Goal: Task Accomplishment & Management: Manage account settings

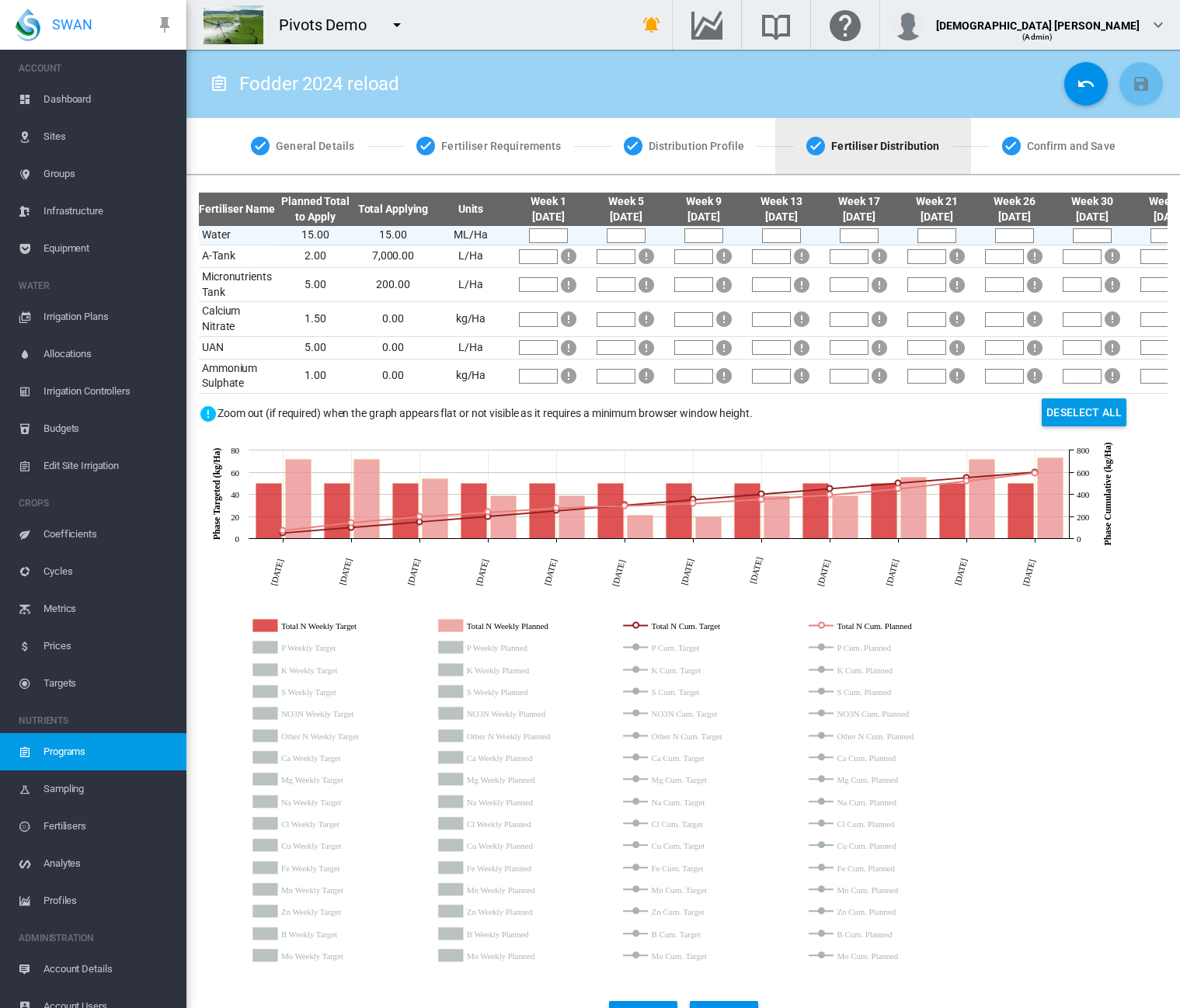
click at [384, 25] on button "button" at bounding box center [397, 24] width 31 height 31
click at [396, 26] on body "SWAN ACCOUNT Dashboard Sites Groups Infrastructure Equipment WATER" at bounding box center [590, 504] width 1180 height 1008
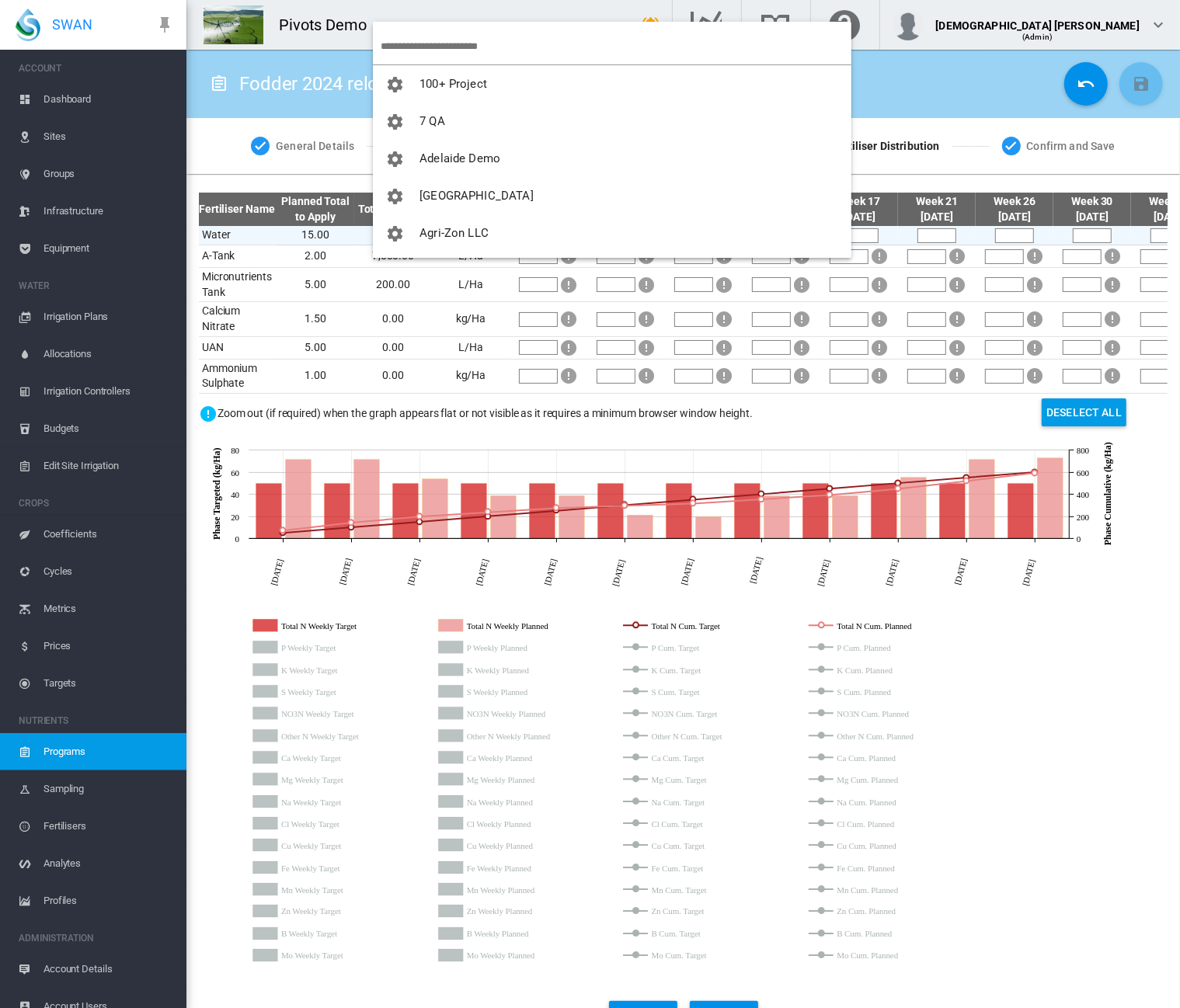
click at [412, 40] on input "search" at bounding box center [615, 46] width 471 height 36
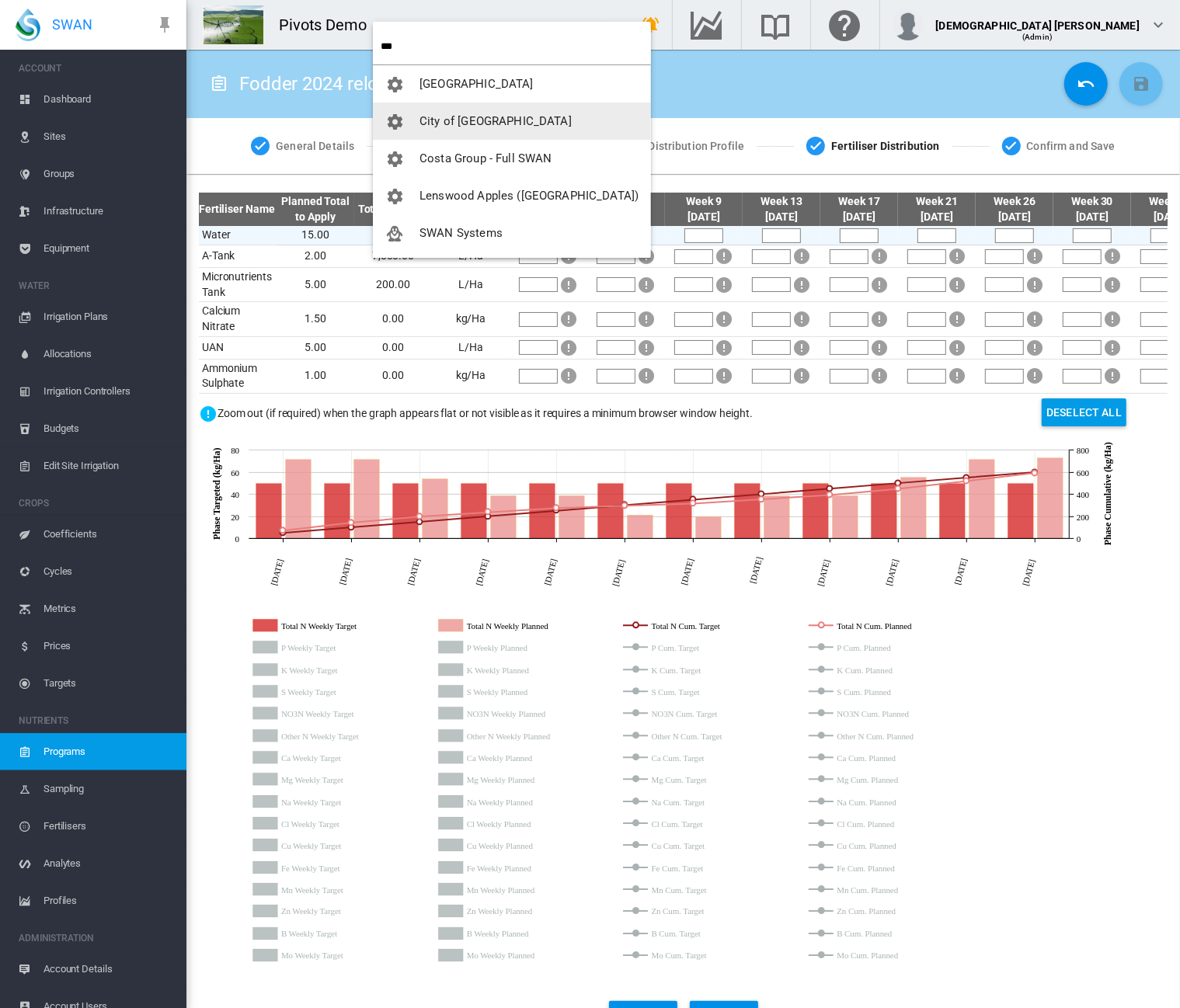
type input "***"
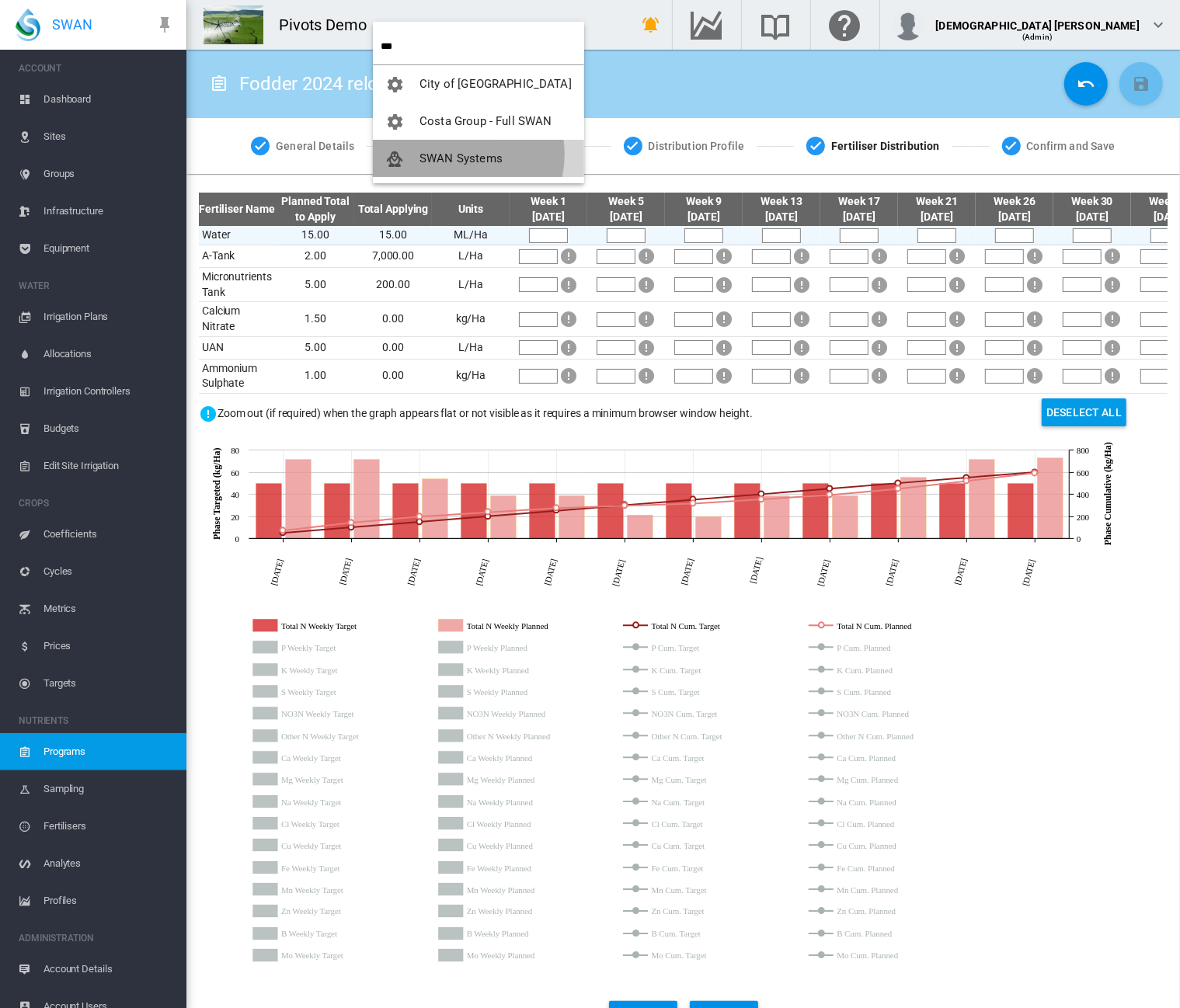
click at [457, 154] on span "SWAN Systems" at bounding box center [461, 158] width 83 height 14
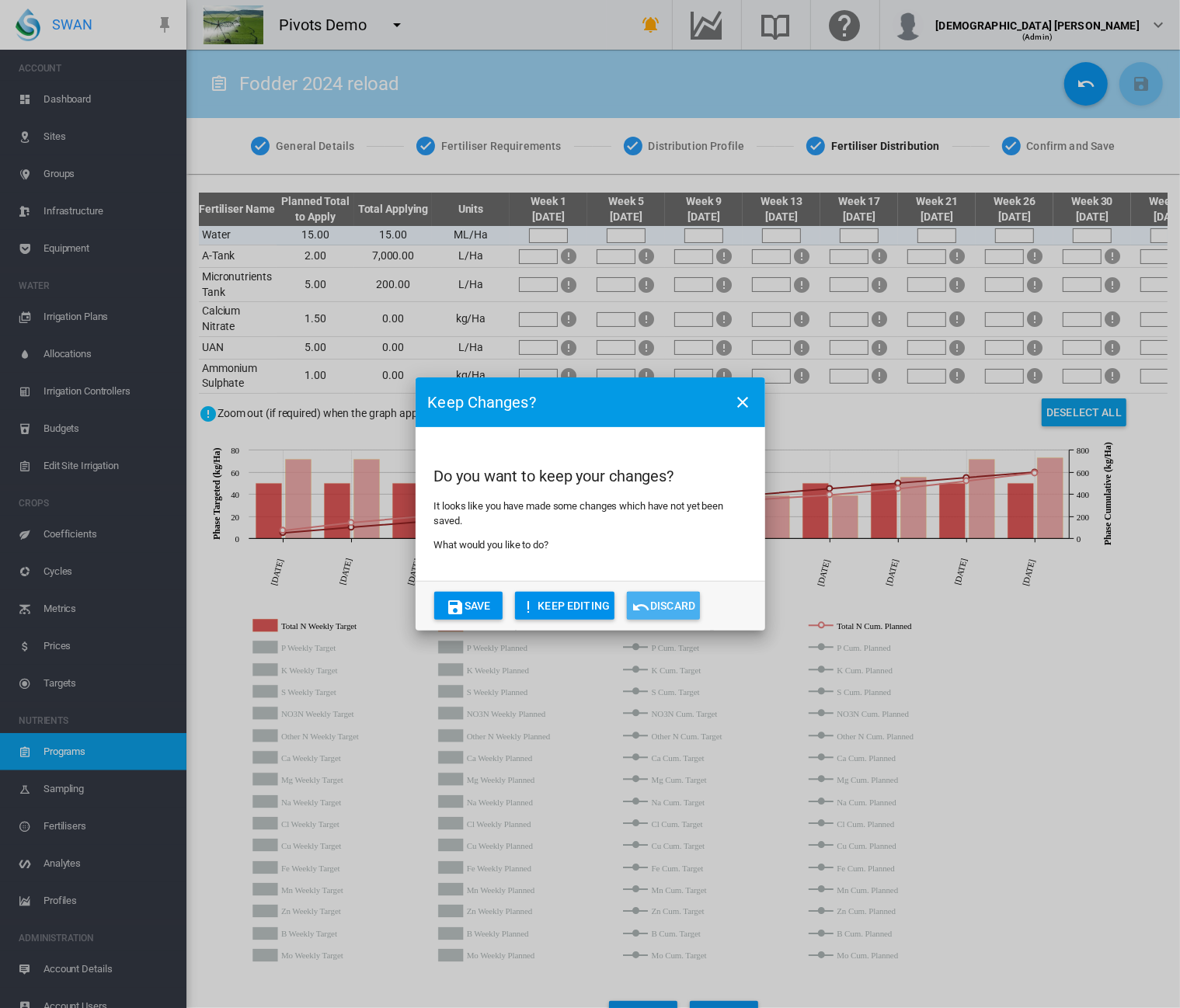
click at [666, 599] on button "Discard" at bounding box center [663, 605] width 73 height 28
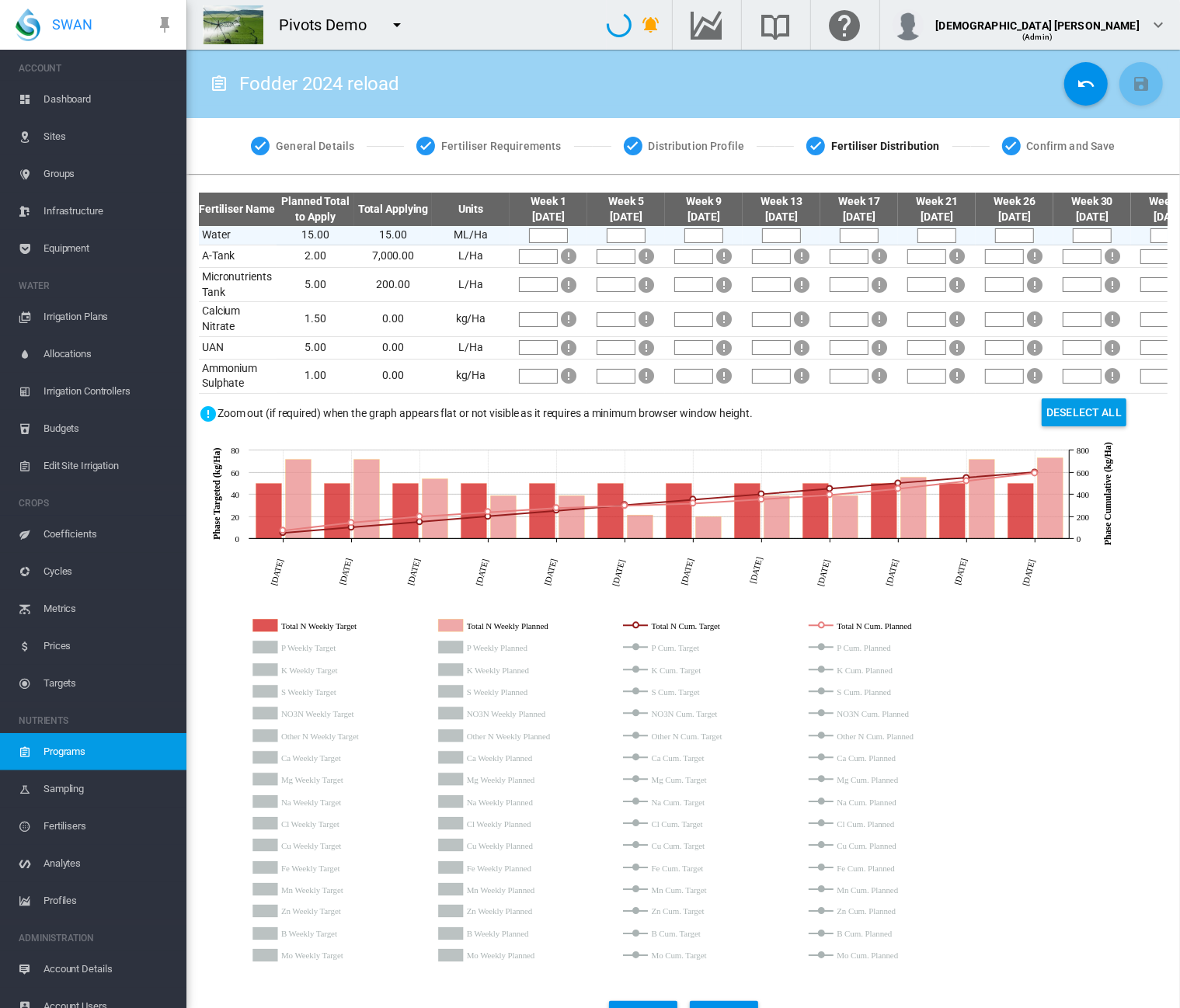
click at [395, 19] on md-icon "icon-menu-down" at bounding box center [397, 24] width 19 height 19
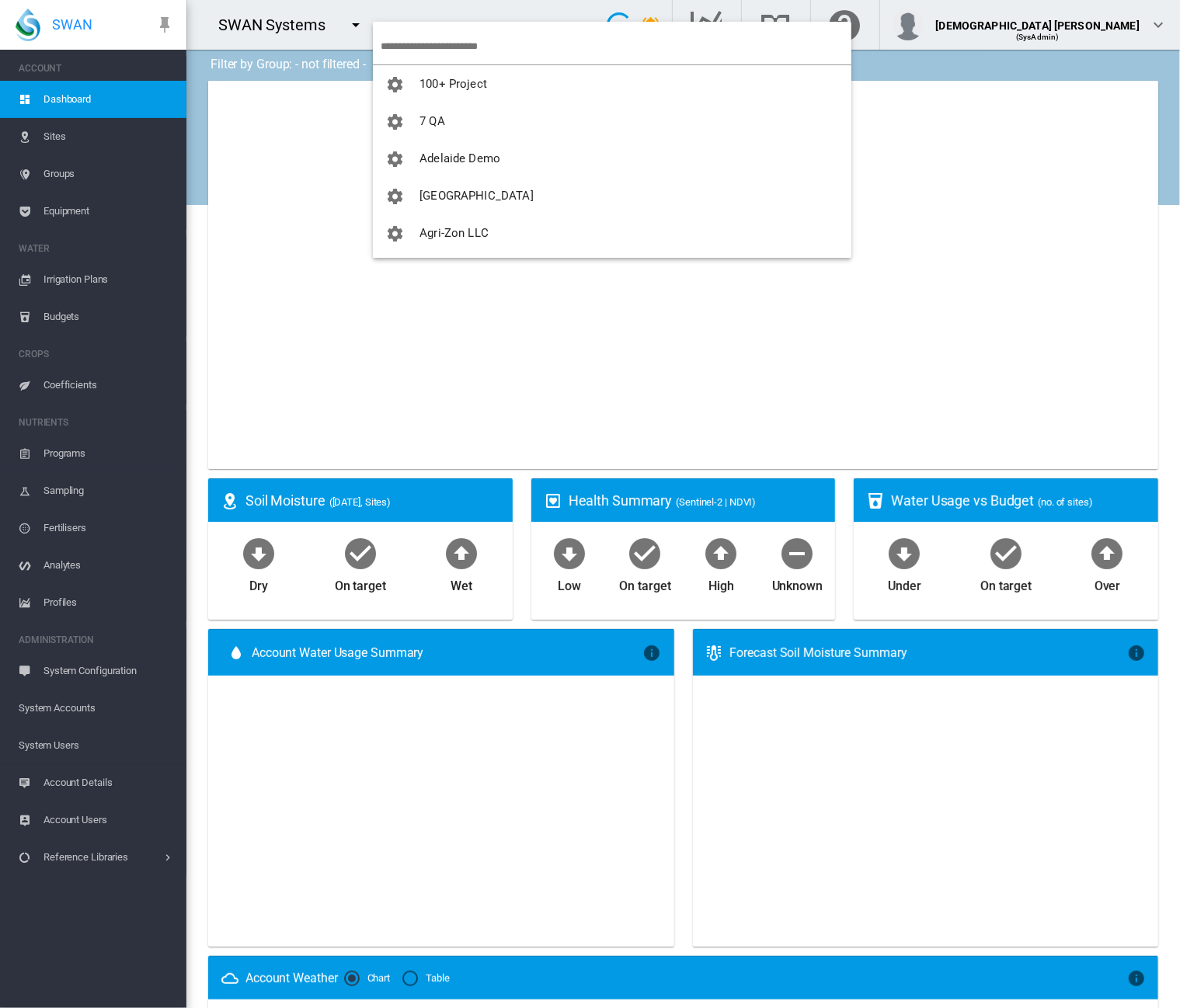
click at [417, 47] on input "search" at bounding box center [615, 46] width 471 height 36
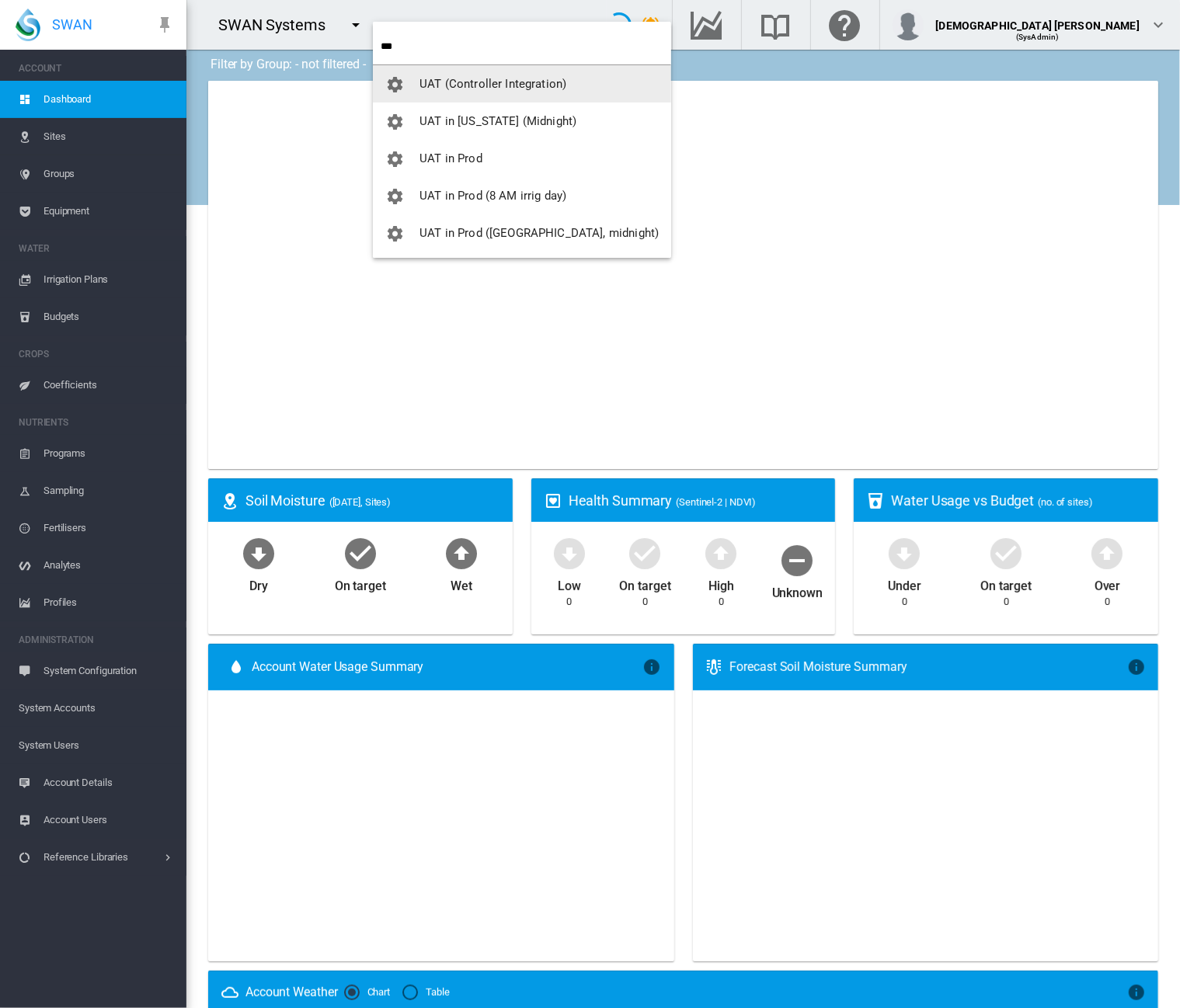
type input "***"
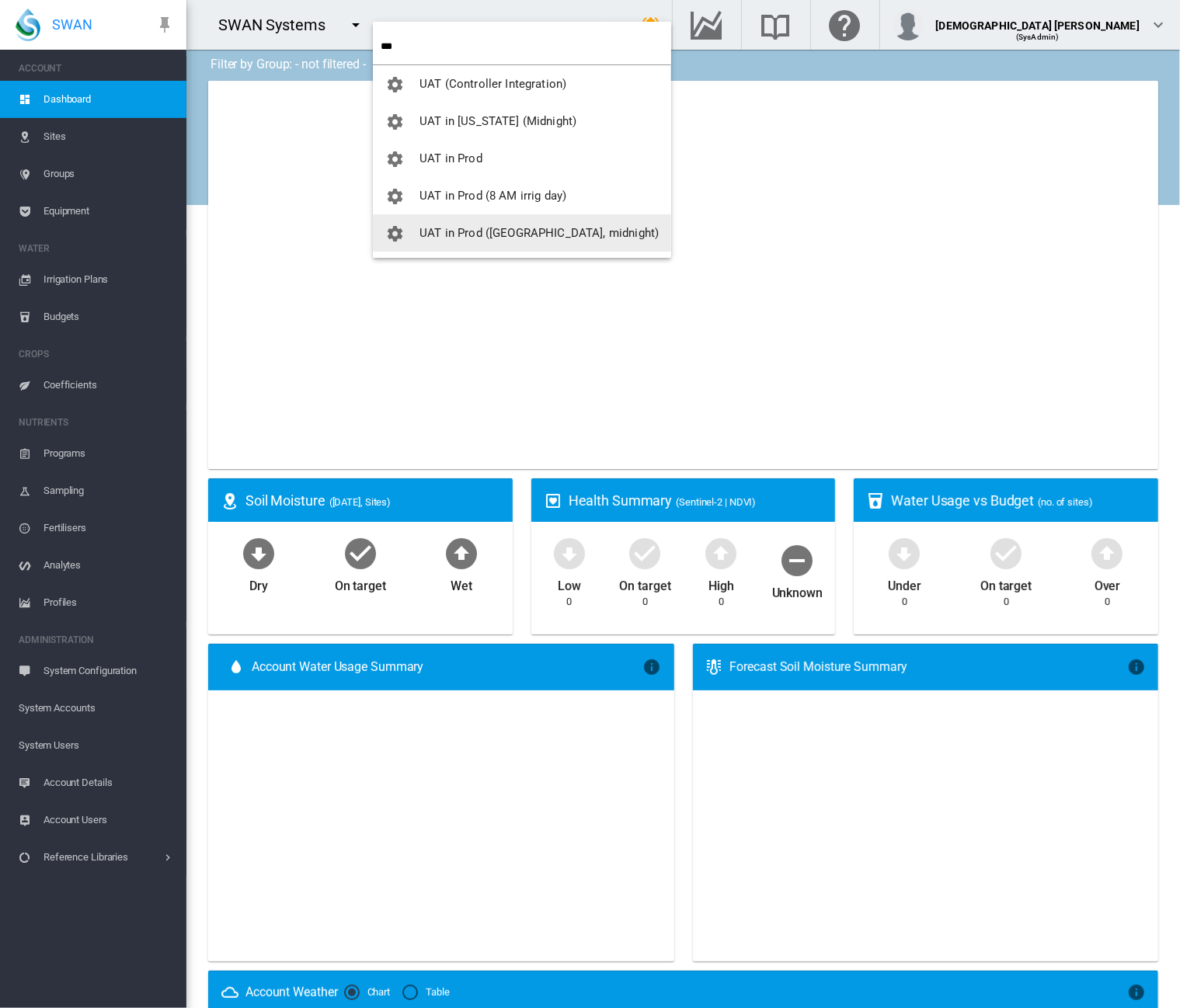
drag, startPoint x: 450, startPoint y: 232, endPoint x: 682, endPoint y: 181, distance: 237.5
click at [452, 232] on span "UAT in Prod ([GEOGRAPHIC_DATA], midnight)" at bounding box center [538, 232] width 239 height 14
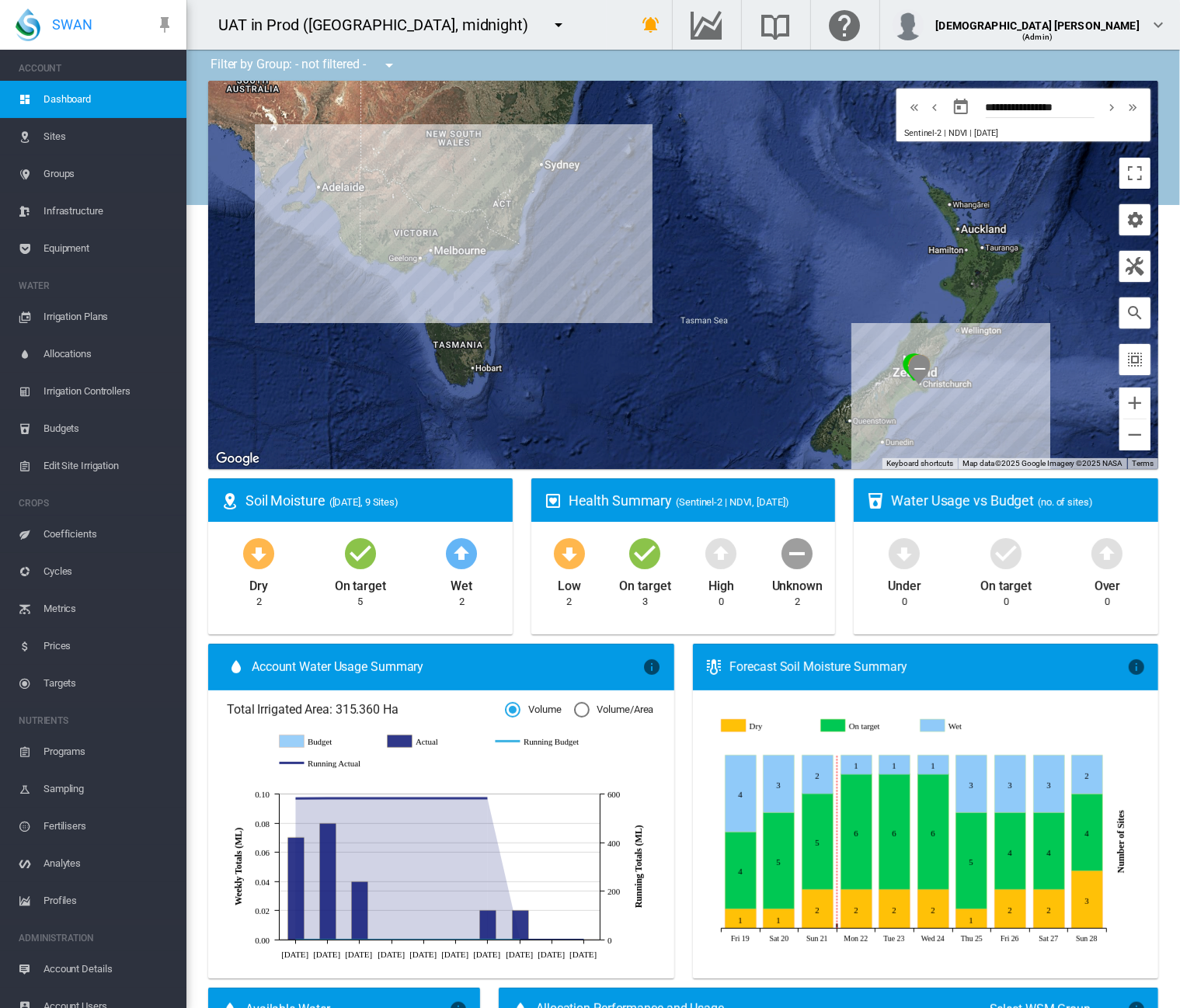
click at [62, 246] on span "Equipment" at bounding box center [108, 247] width 130 height 37
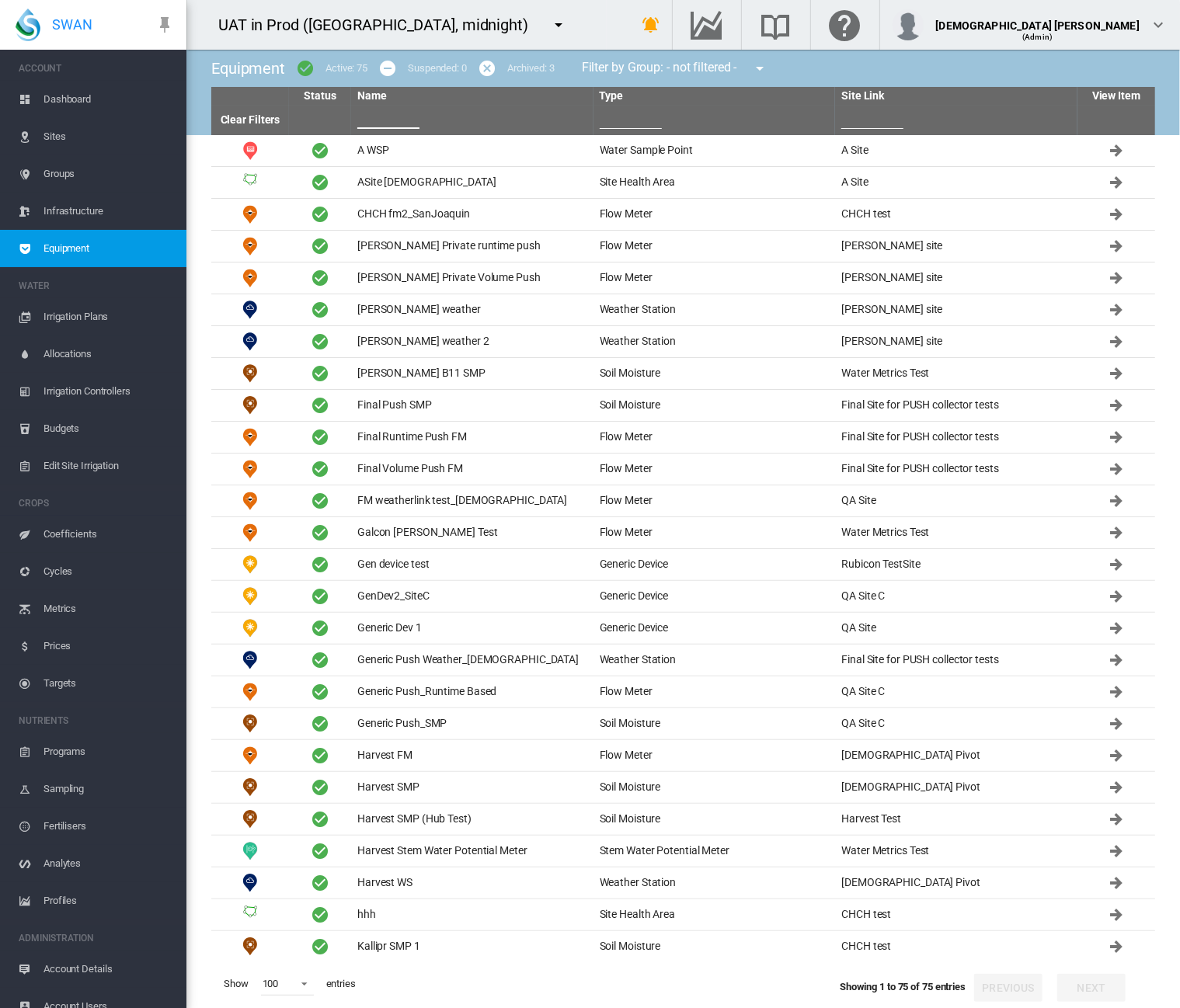
click at [389, 125] on input "text" at bounding box center [388, 117] width 62 height 23
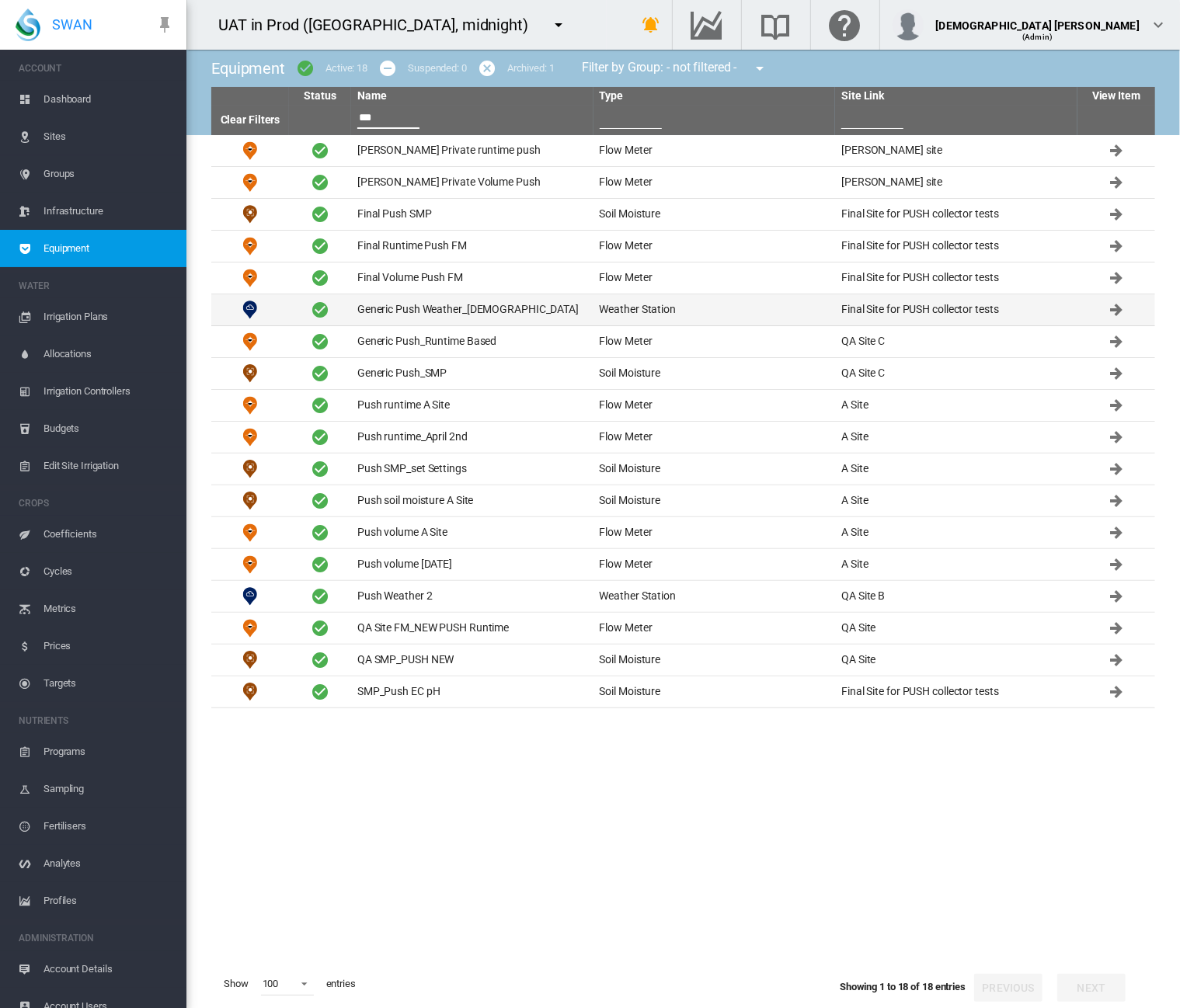
type input "***"
click at [511, 312] on td "Generic Push Weather_[DEMOGRAPHIC_DATA]" at bounding box center [472, 310] width 242 height 31
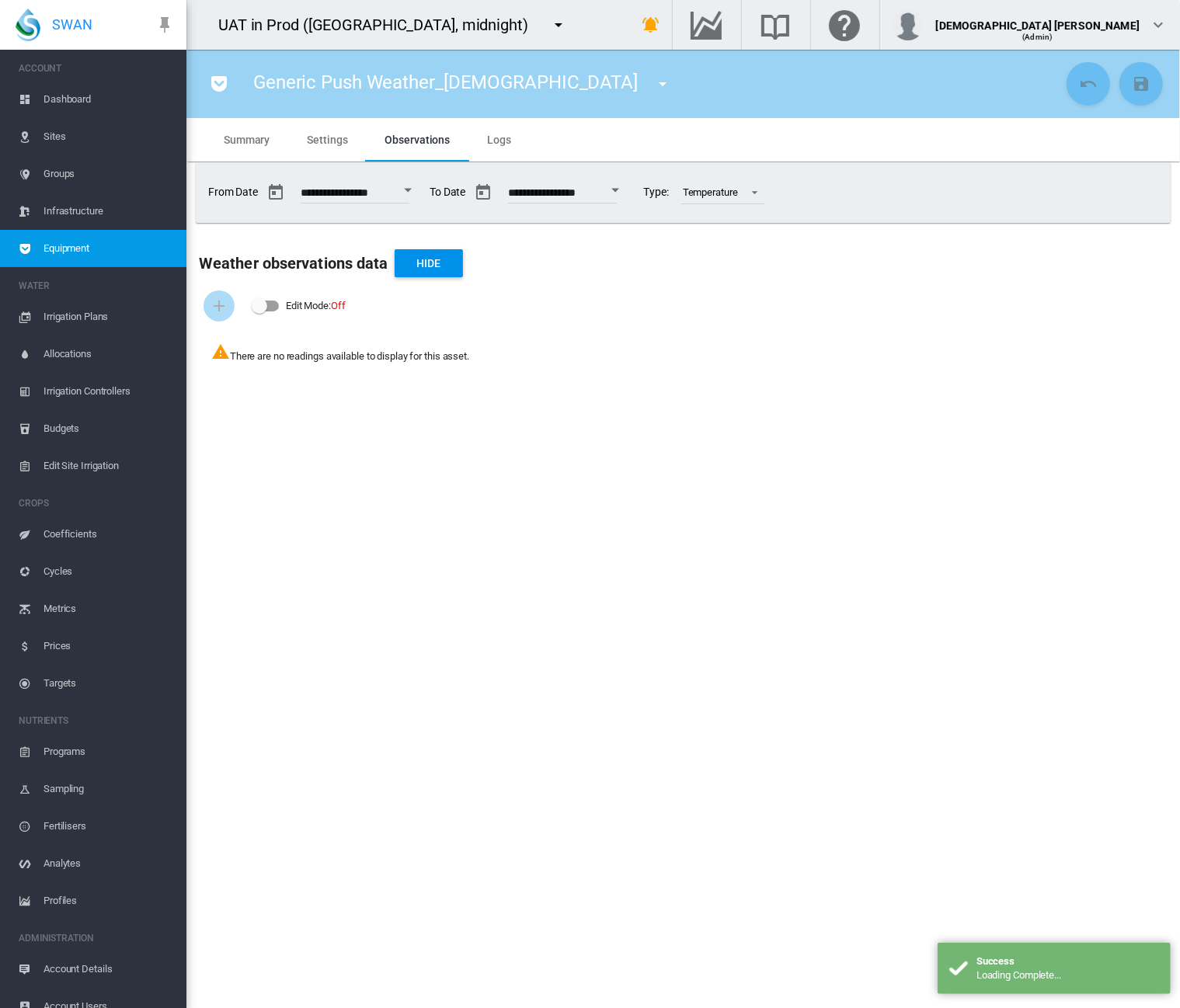
click at [324, 136] on span "Settings" at bounding box center [326, 140] width 41 height 13
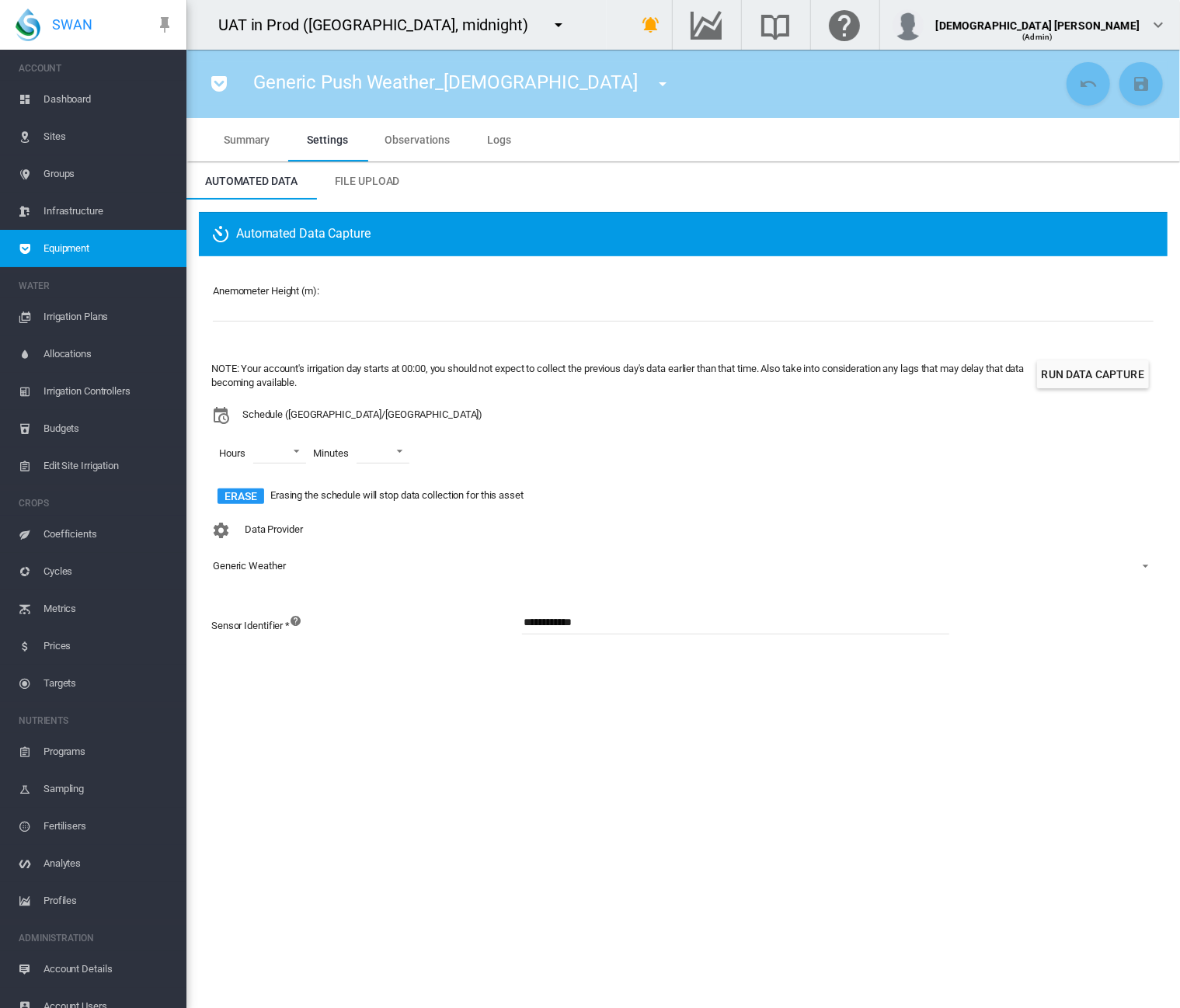
click at [390, 135] on span "Observations" at bounding box center [417, 140] width 65 height 13
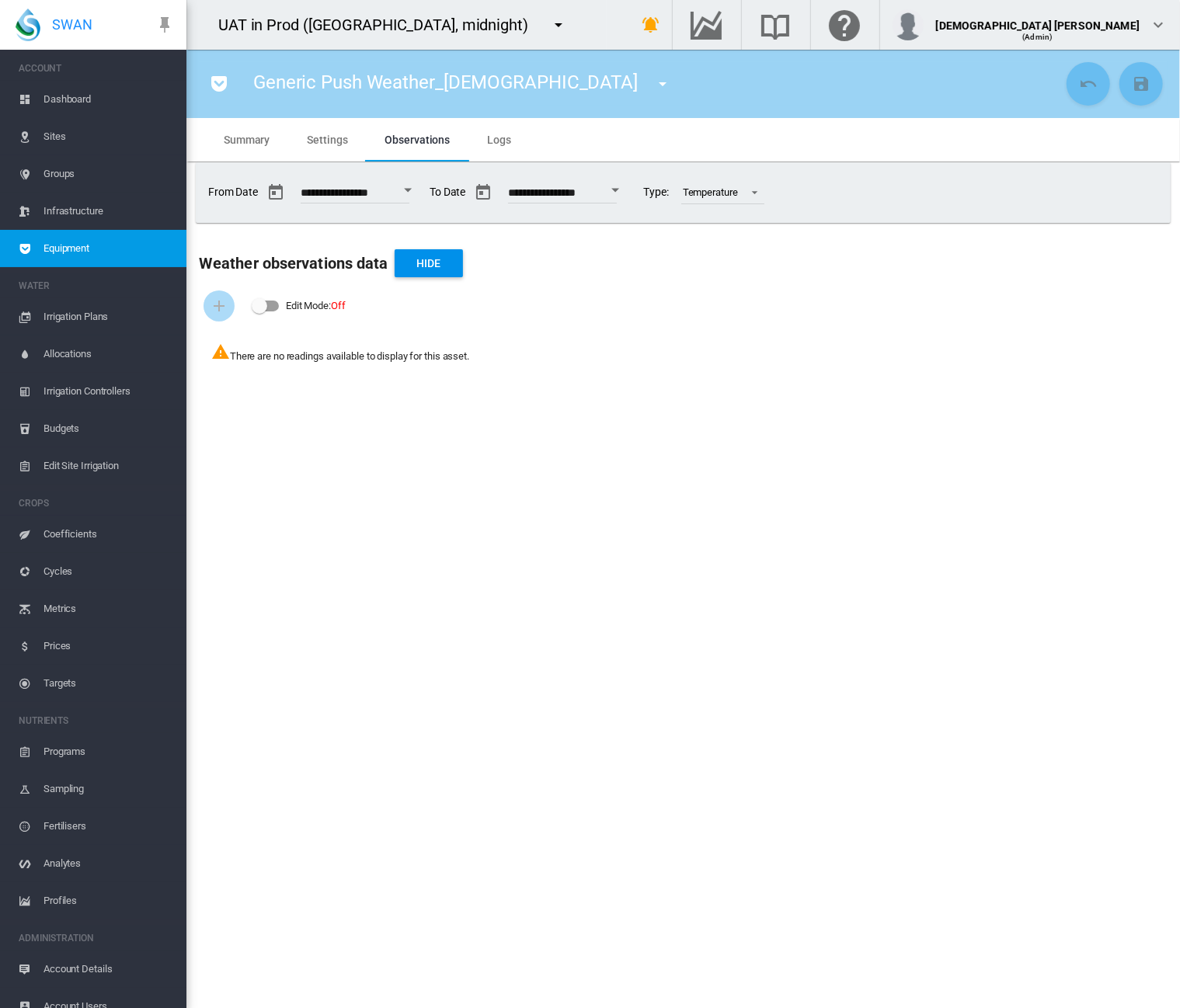
click at [412, 191] on button "Open calendar" at bounding box center [407, 190] width 28 height 28
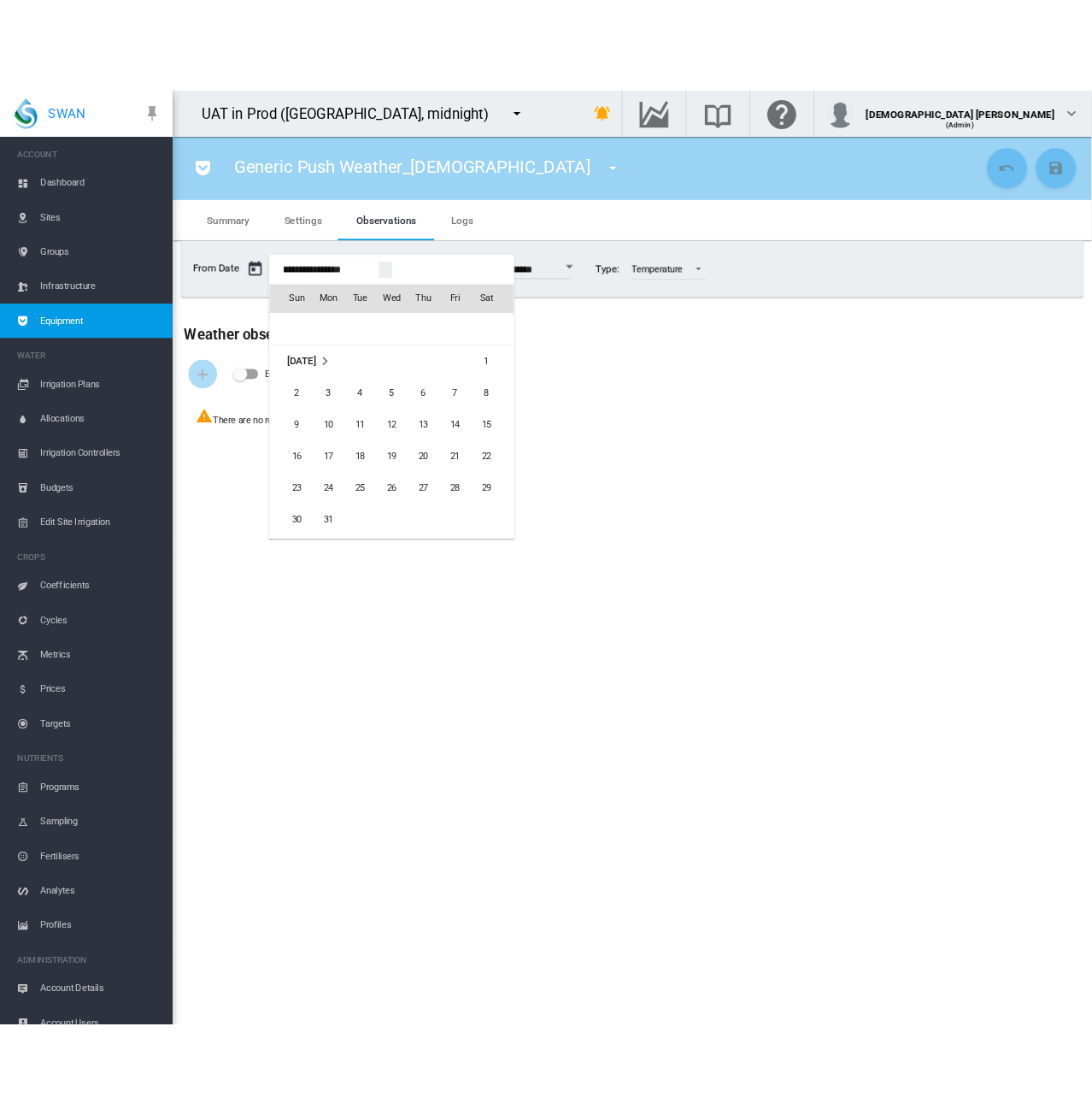
scroll to position [41054, 0]
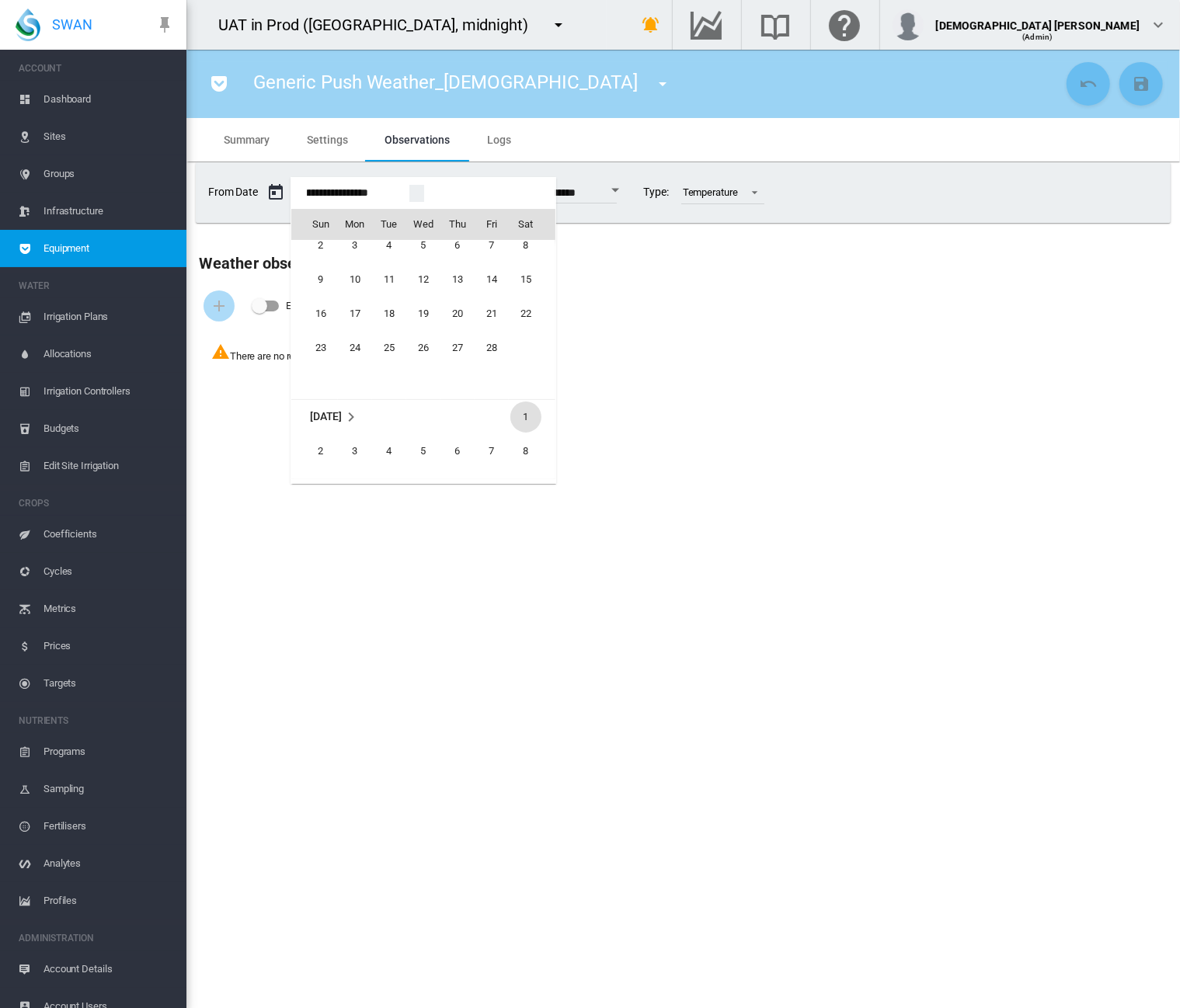
click at [533, 413] on span "1" at bounding box center [526, 416] width 31 height 31
type input "**********"
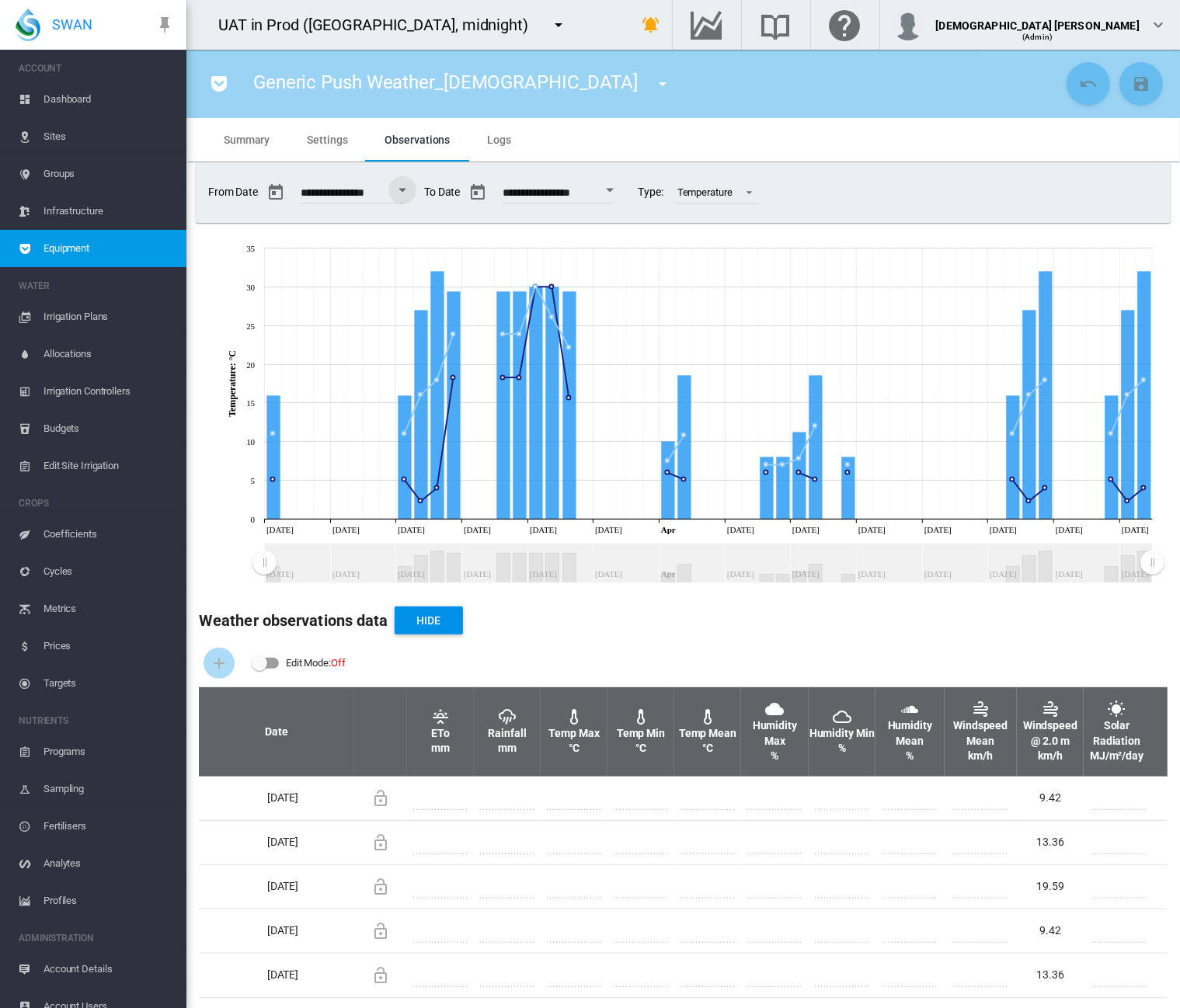
click at [103, 245] on span "Equipment" at bounding box center [108, 247] width 130 height 37
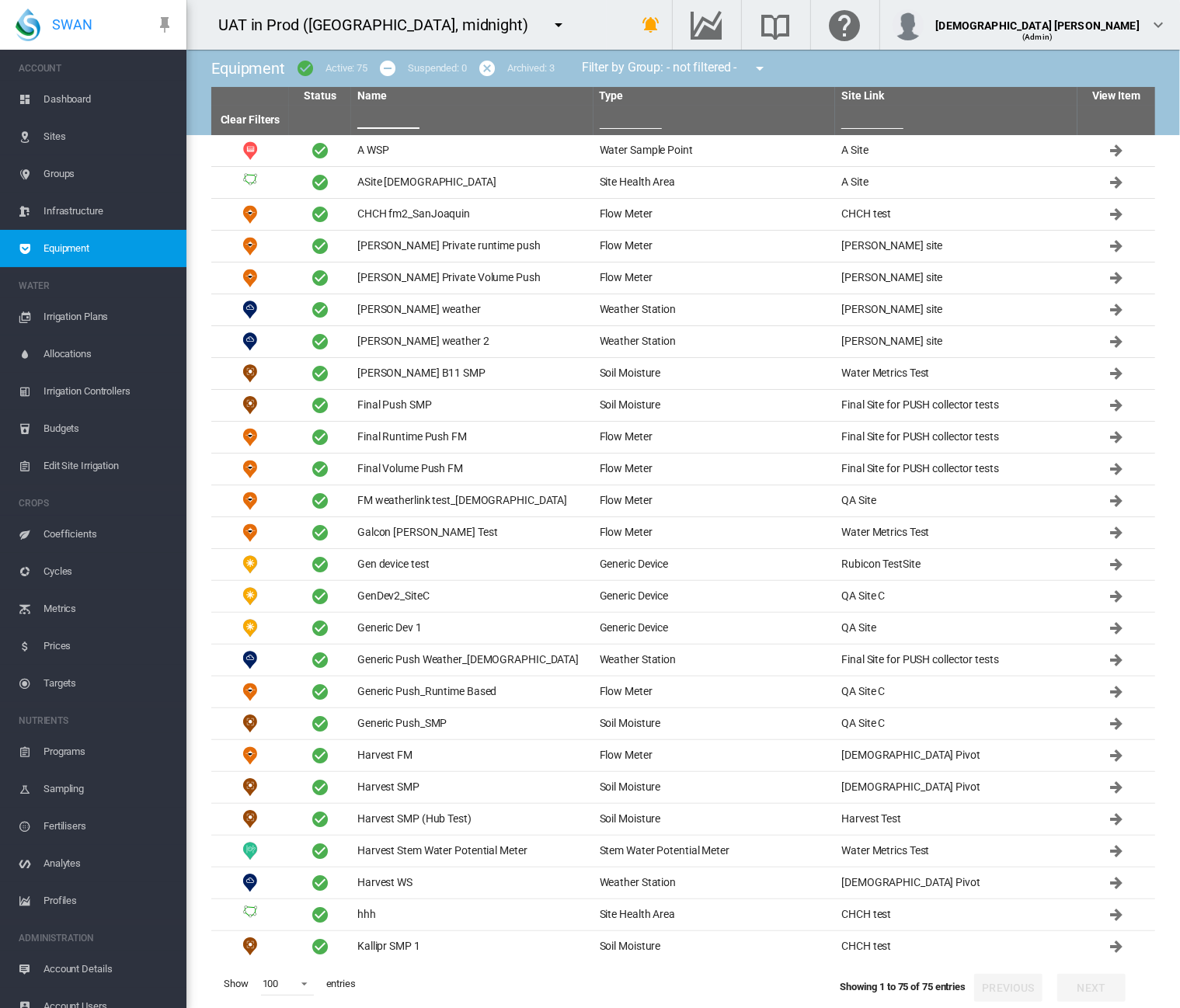
click at [390, 118] on input "text" at bounding box center [388, 117] width 62 height 23
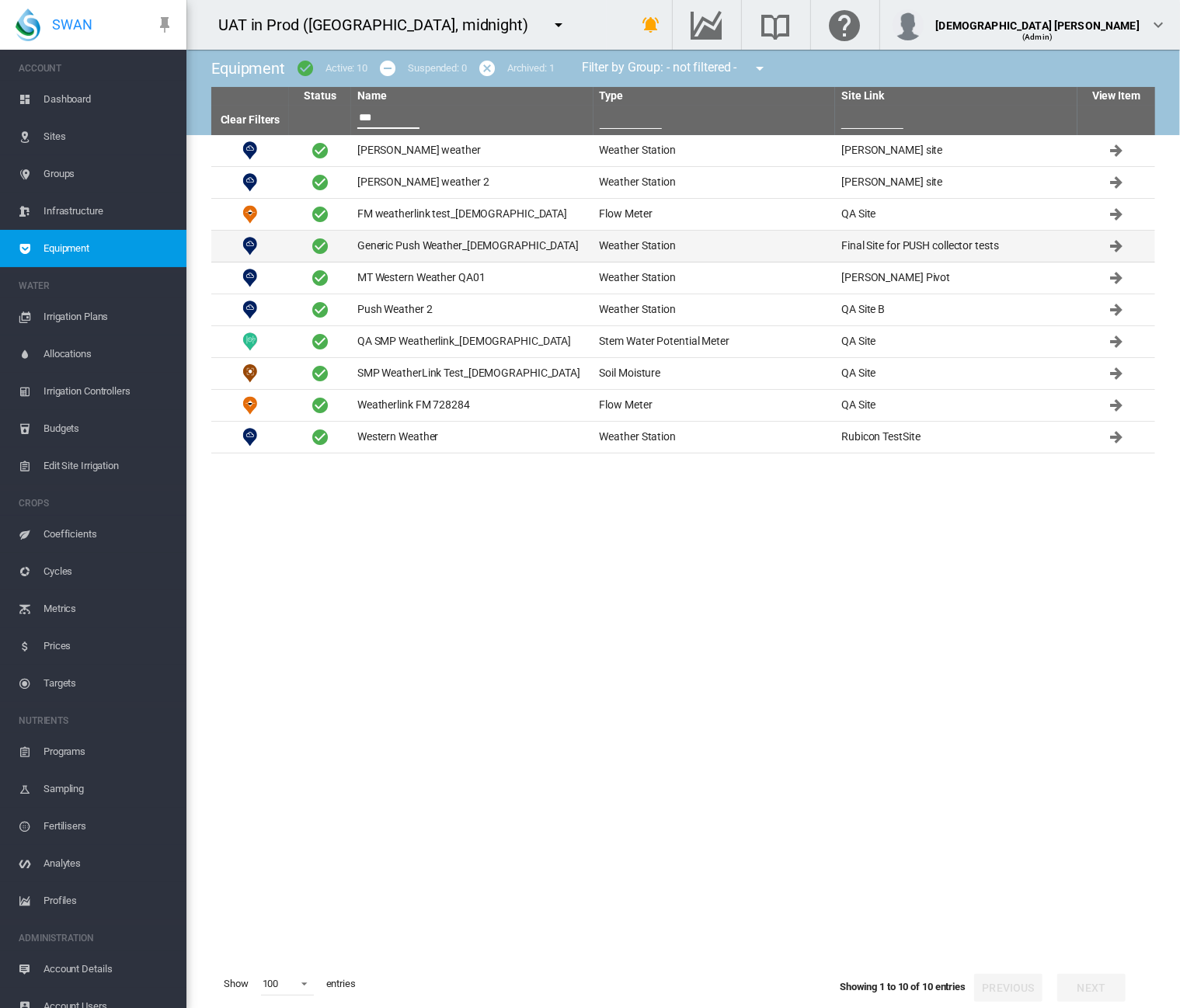
type input "***"
click at [438, 256] on td "Generic Push Weather_[DEMOGRAPHIC_DATA]" at bounding box center [472, 246] width 242 height 31
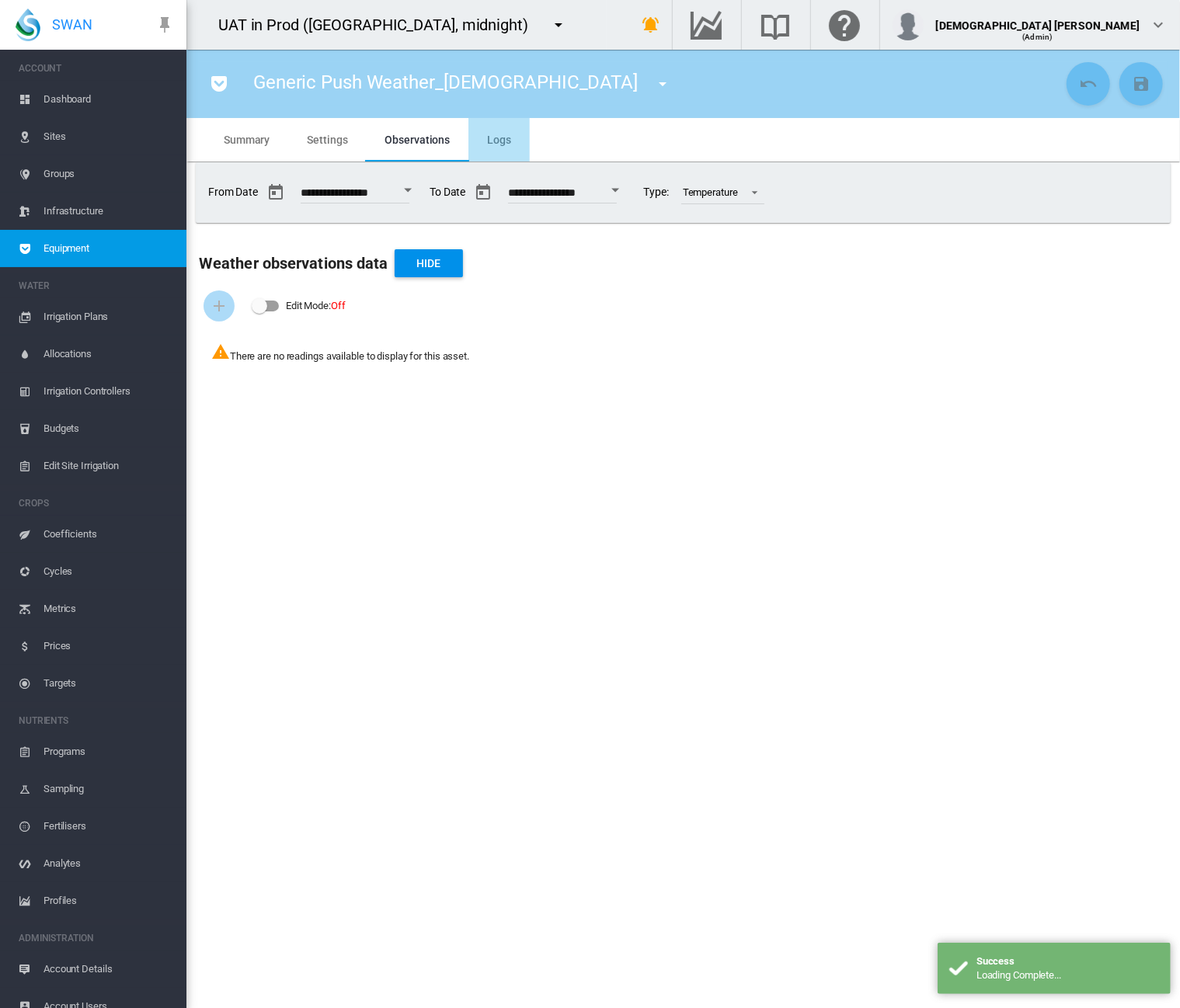
click at [496, 130] on md-tab-item "Logs" at bounding box center [499, 140] width 61 height 43
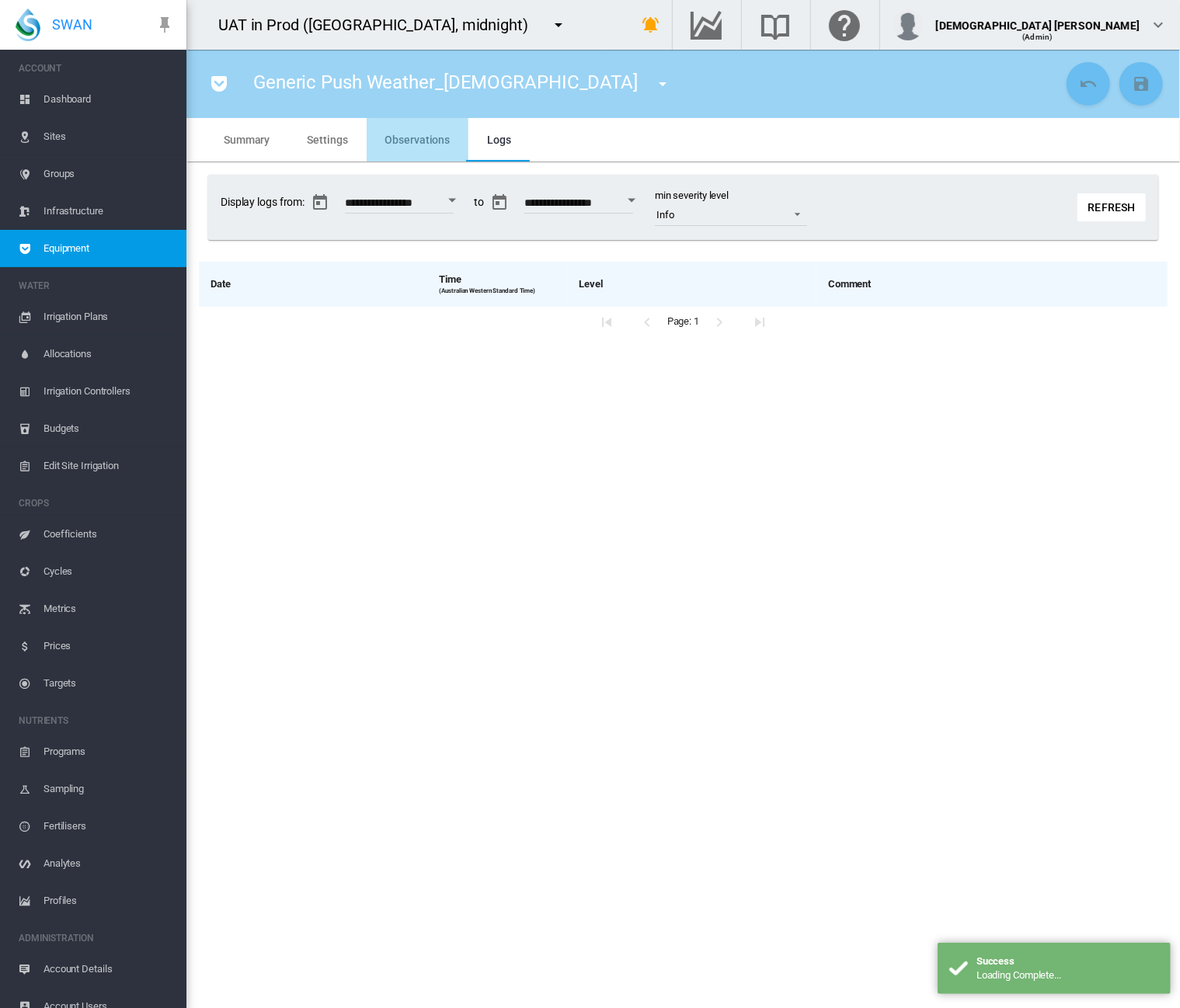
click at [417, 141] on span "Observations" at bounding box center [417, 140] width 65 height 13
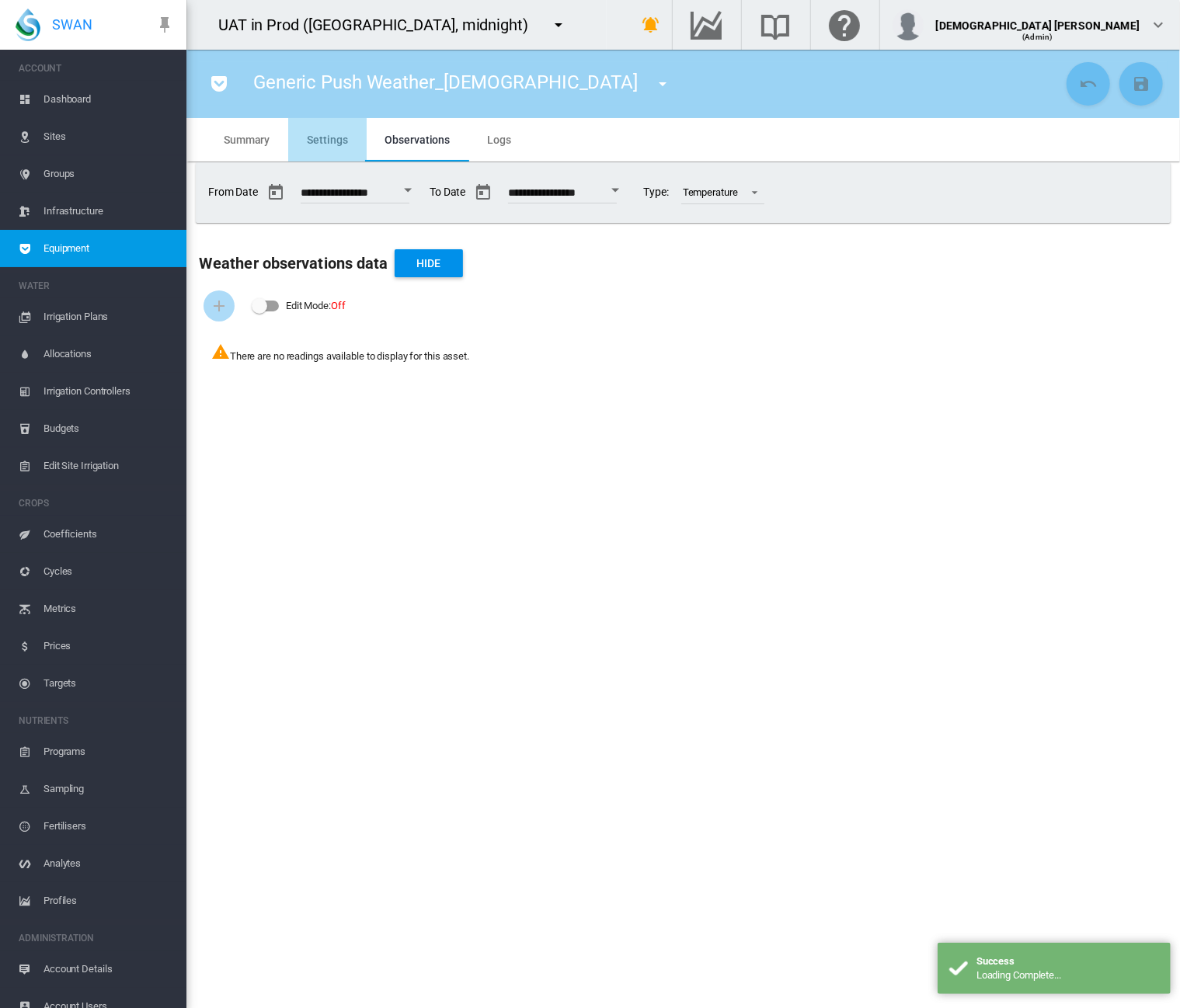
click at [318, 135] on span "Settings" at bounding box center [326, 140] width 41 height 13
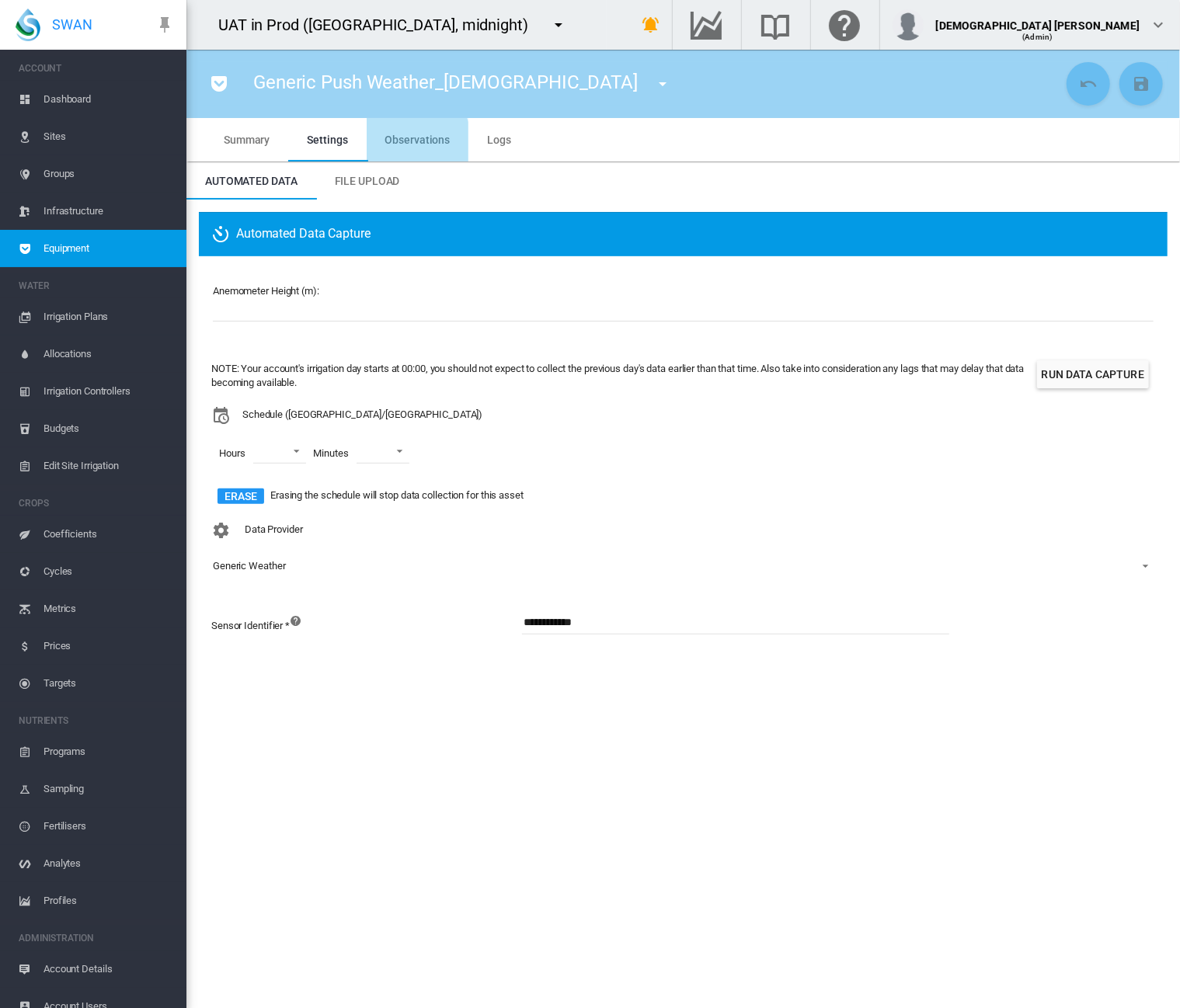
click at [403, 145] on span "Observations" at bounding box center [417, 140] width 65 height 13
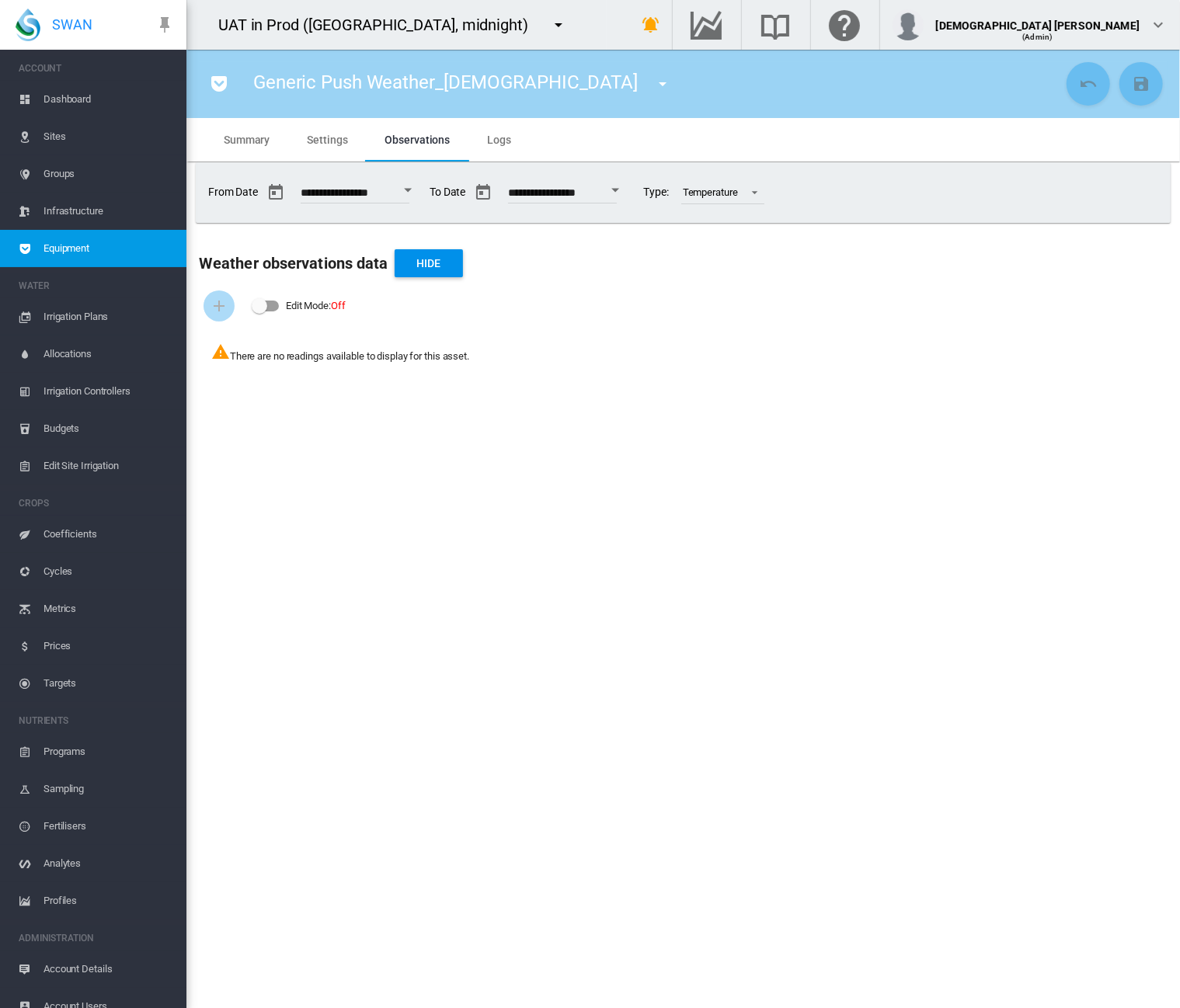
click at [88, 237] on span "Equipment" at bounding box center [108, 247] width 130 height 37
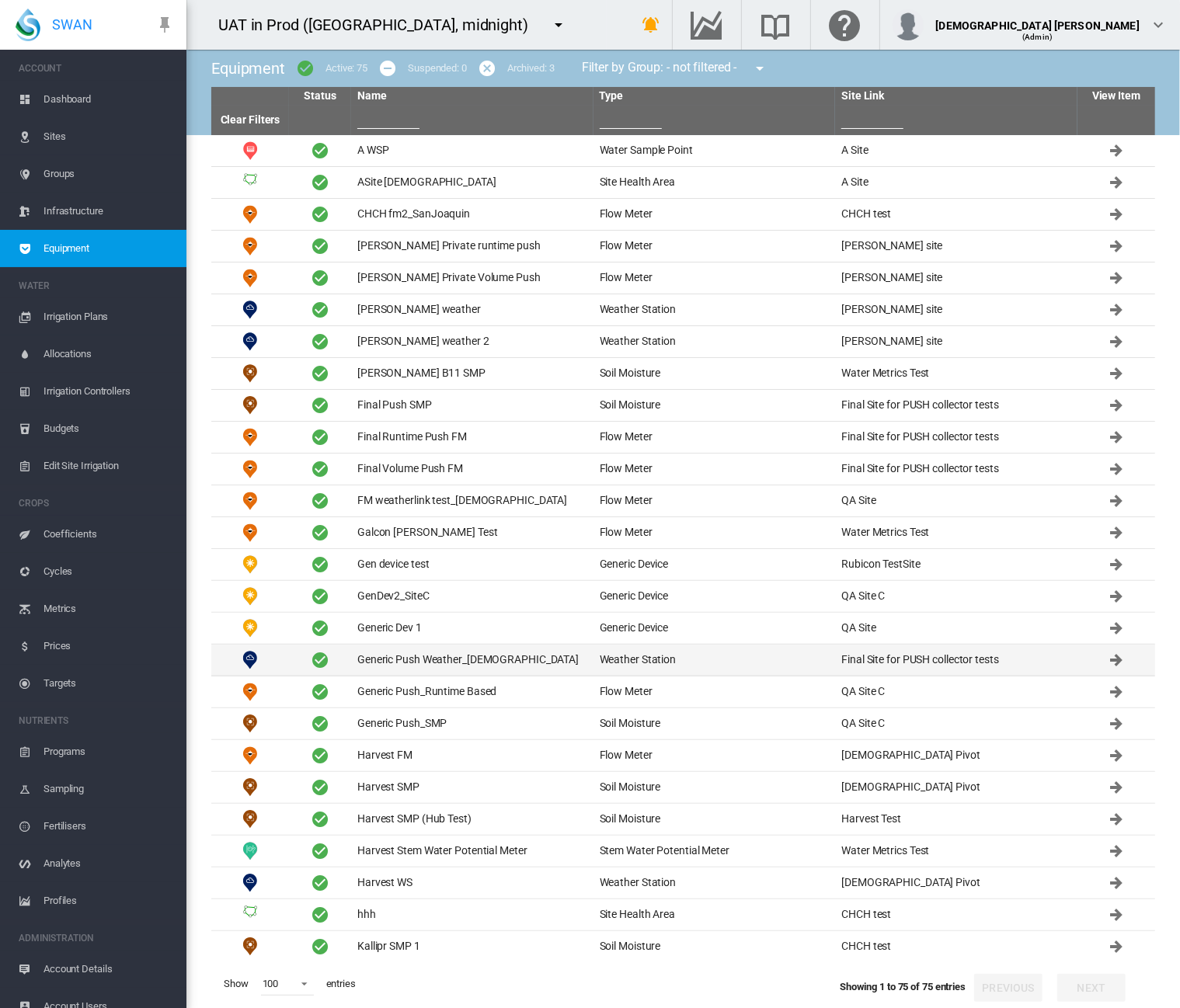
click at [435, 655] on td "Generic Push Weather_[DEMOGRAPHIC_DATA]" at bounding box center [472, 659] width 242 height 31
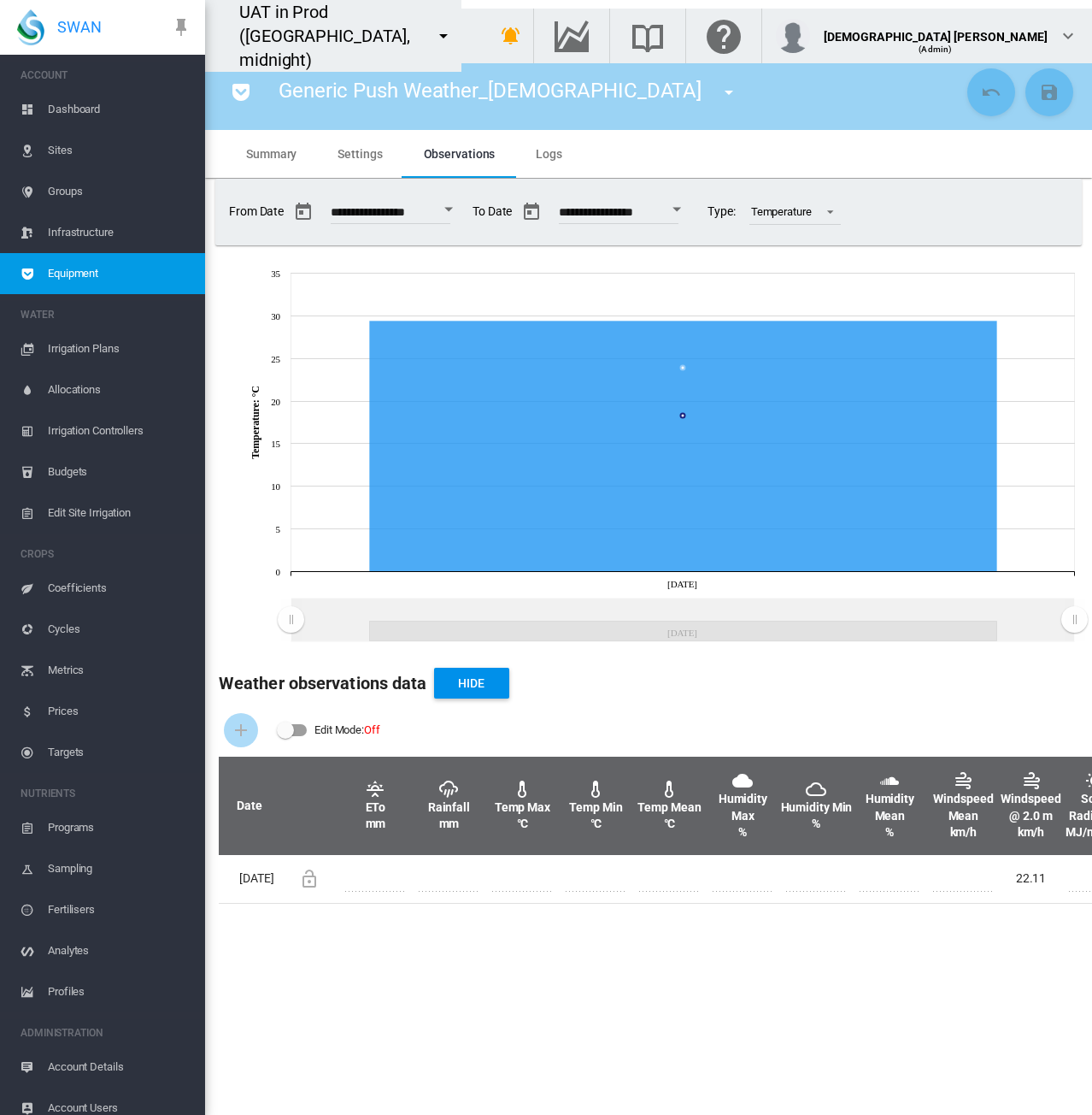
click at [595, 1026] on section "Generic Push Weather_[DEMOGRAPHIC_DATA] A WSP ([GEOGRAPHIC_DATA]) ASite sha (Si…" at bounding box center [648, 585] width 887 height 1060
click at [958, 995] on section "Generic Push Weather_[DEMOGRAPHIC_DATA] A WSP ([GEOGRAPHIC_DATA]) ASite sha (Si…" at bounding box center [648, 585] width 887 height 1060
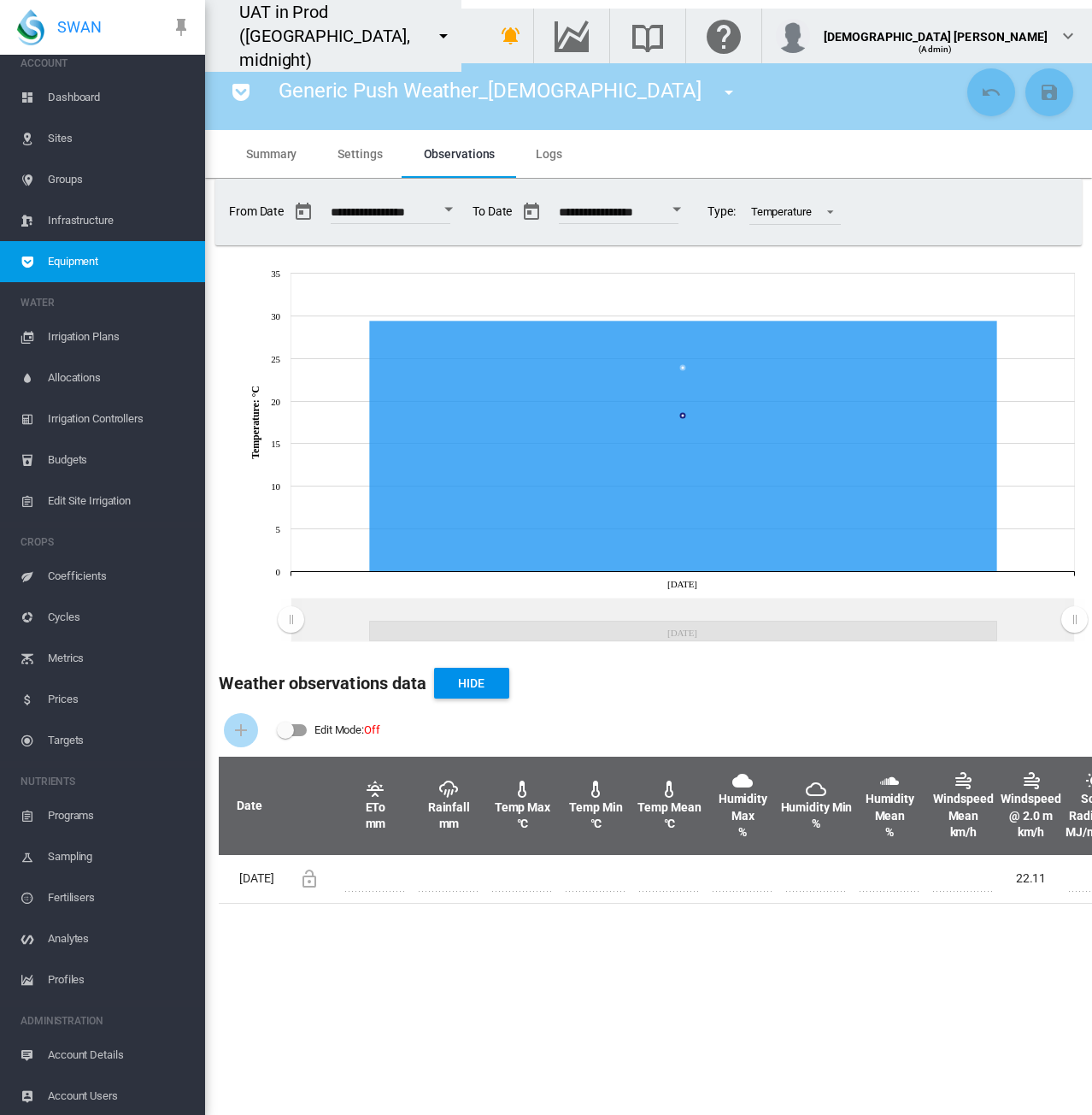
scroll to position [14, 0]
click at [368, 159] on span "Settings" at bounding box center [359, 154] width 45 height 14
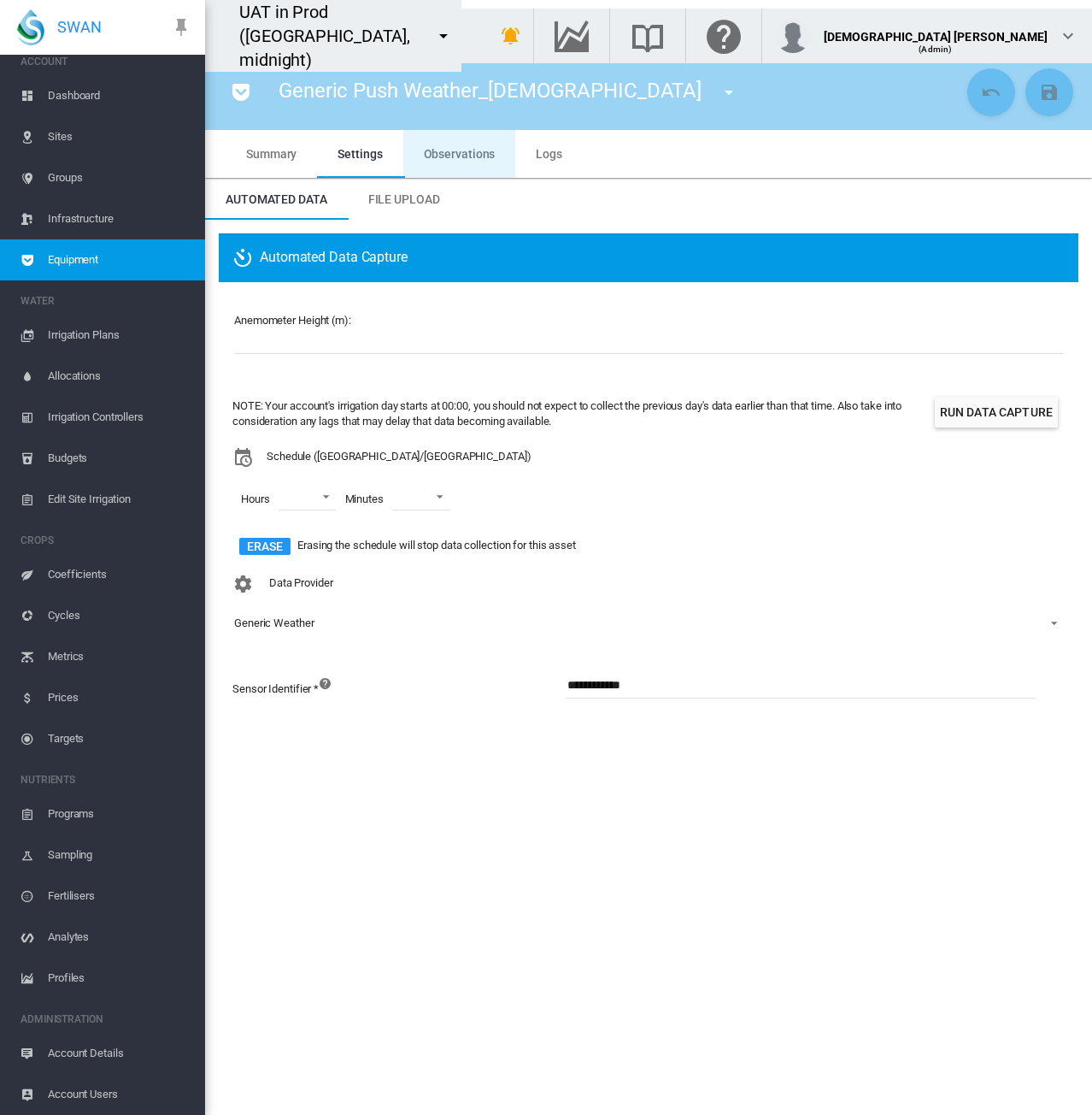
click at [421, 149] on md-tab-item "Observations" at bounding box center [459, 154] width 112 height 48
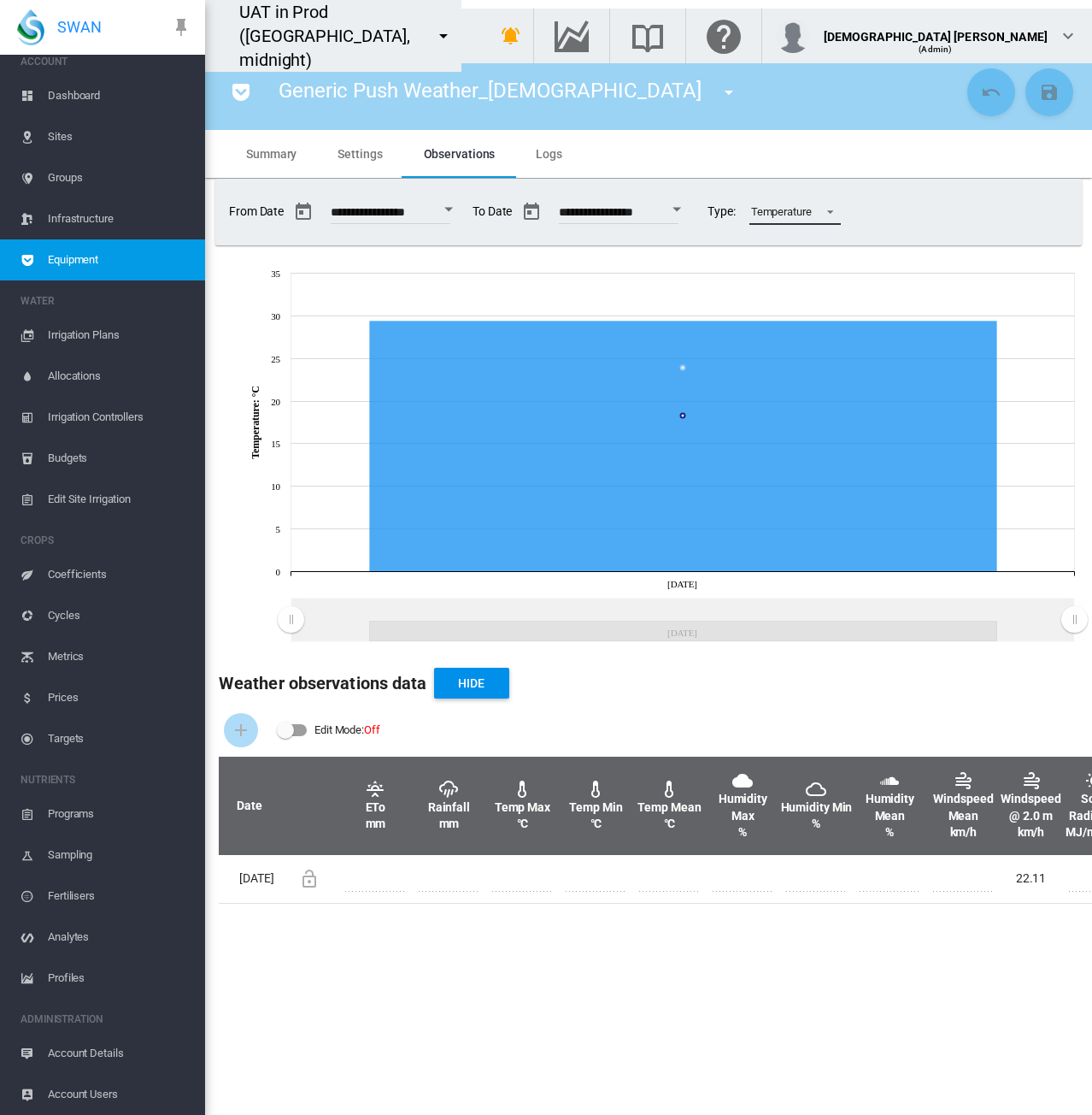
click at [812, 207] on div "Temperature" at bounding box center [781, 211] width 61 height 13
click at [936, 175] on md-backdrop at bounding box center [546, 557] width 1092 height 1115
click at [94, 258] on span "Equipment" at bounding box center [119, 260] width 143 height 41
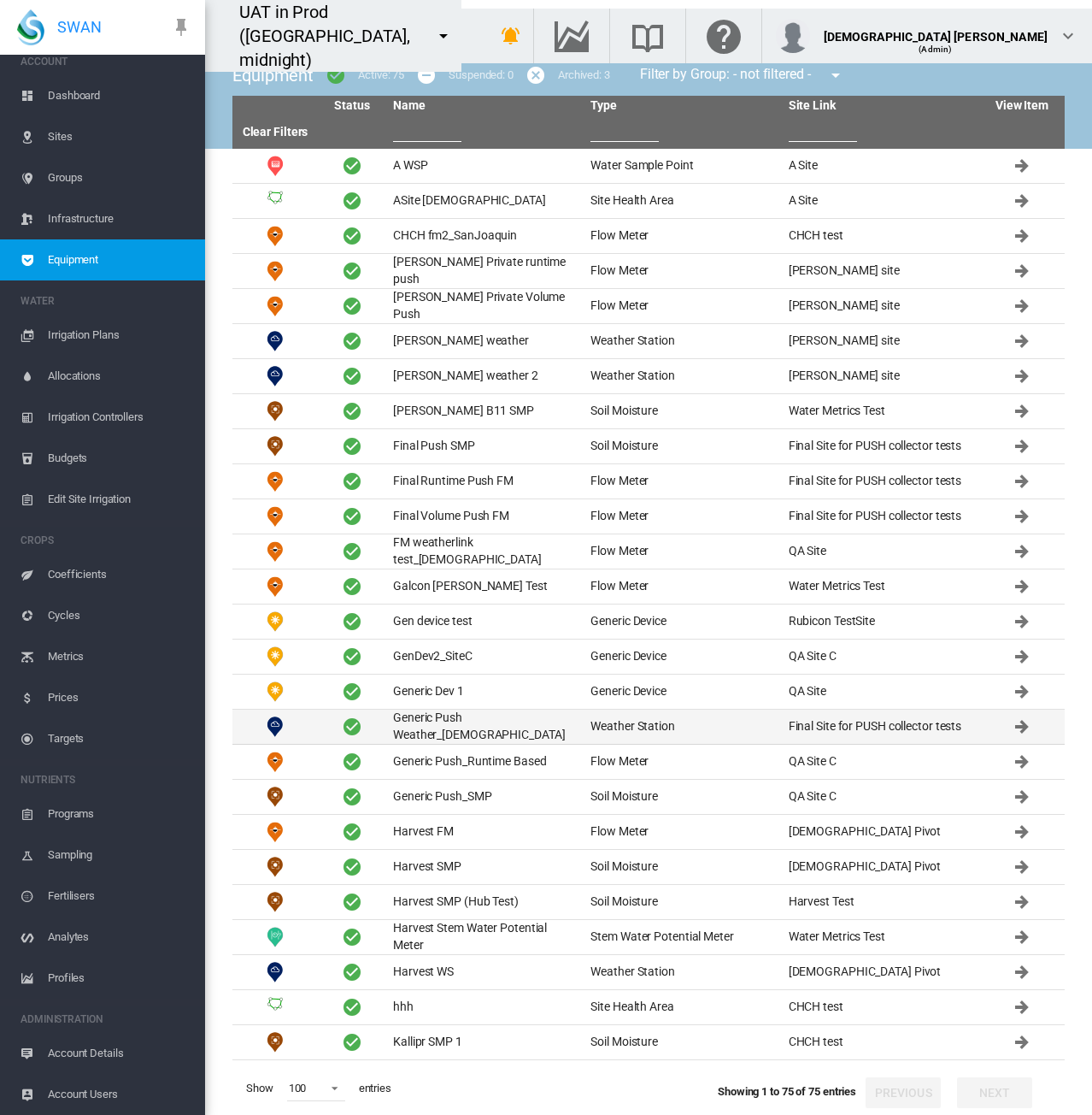
click at [459, 722] on td "Generic Push Weather_[DEMOGRAPHIC_DATA]" at bounding box center [484, 726] width 198 height 34
